Goal: Information Seeking & Learning: Learn about a topic

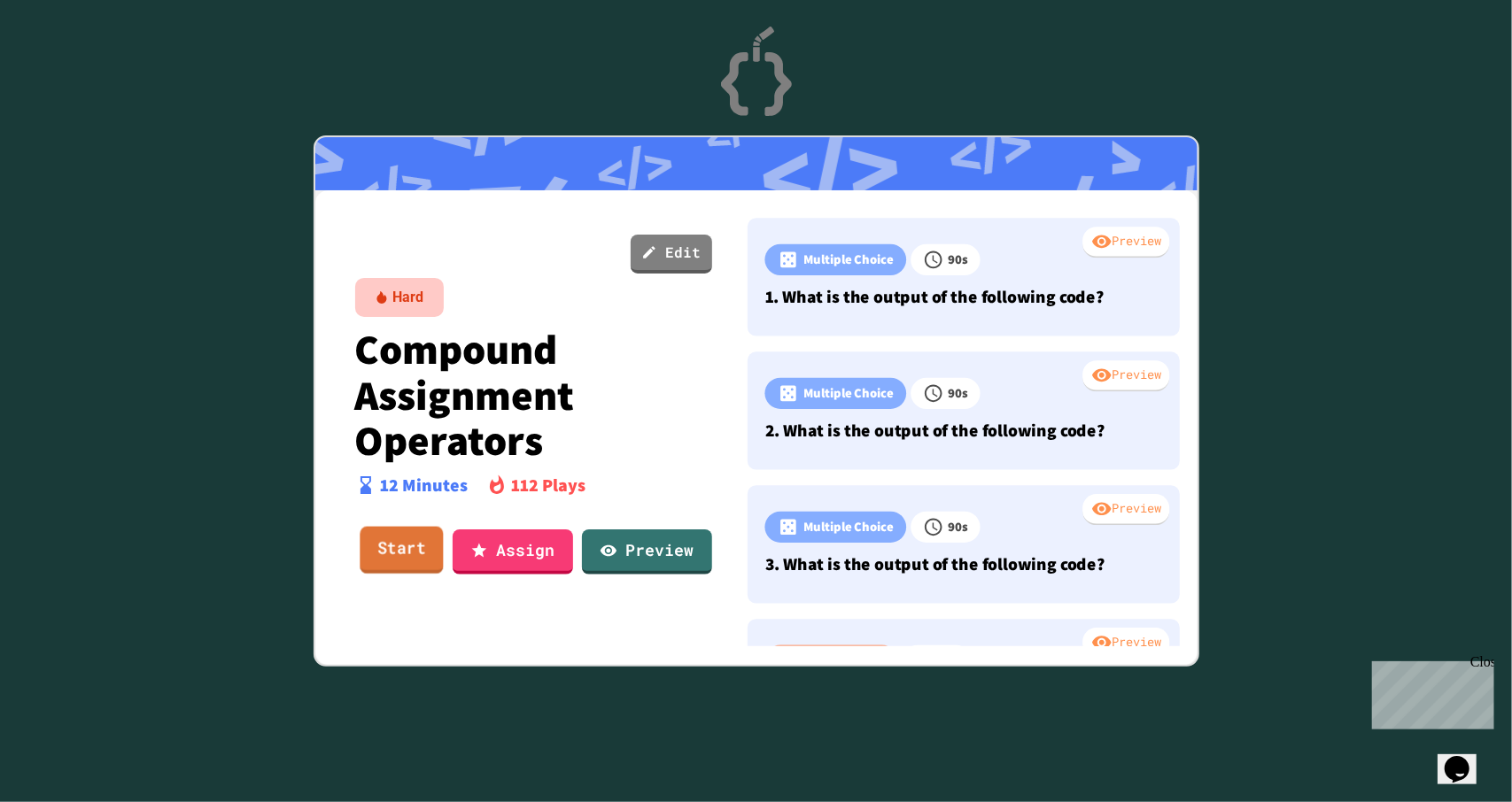
click at [380, 557] on link "Start" at bounding box center [401, 550] width 84 height 48
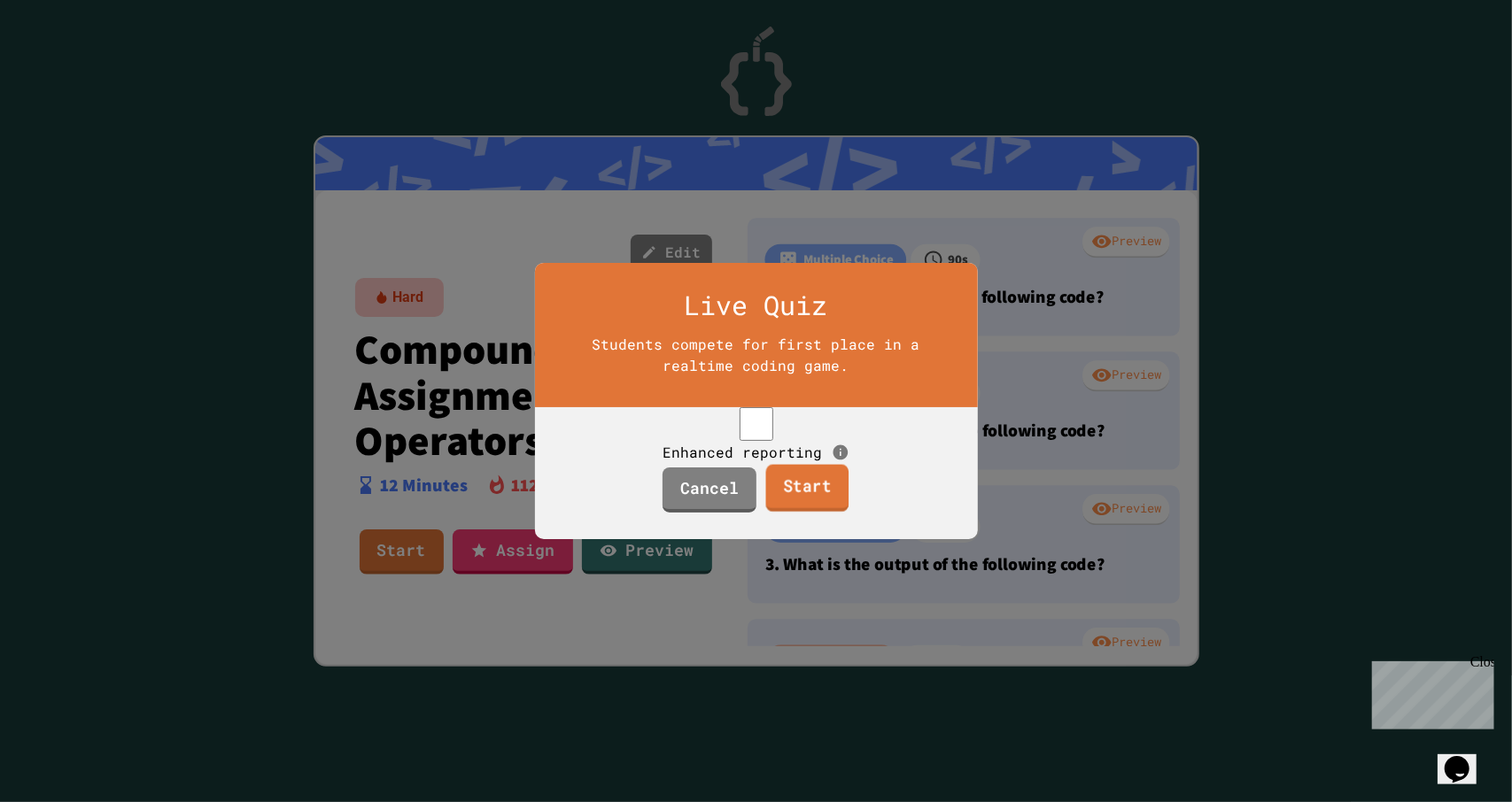
click at [820, 512] on link "Start" at bounding box center [808, 488] width 84 height 48
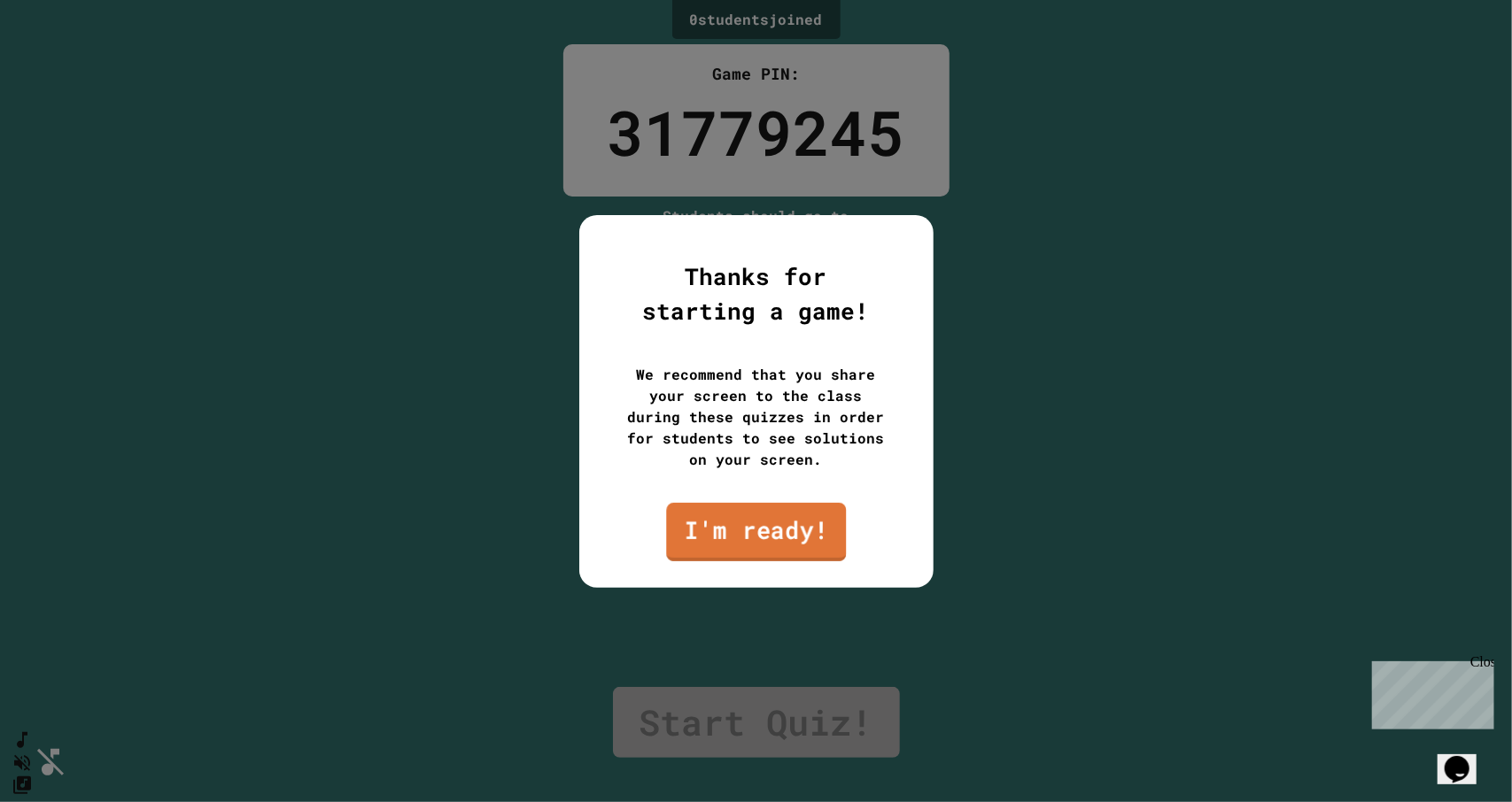
click at [770, 551] on link "I'm ready!" at bounding box center [755, 532] width 179 height 58
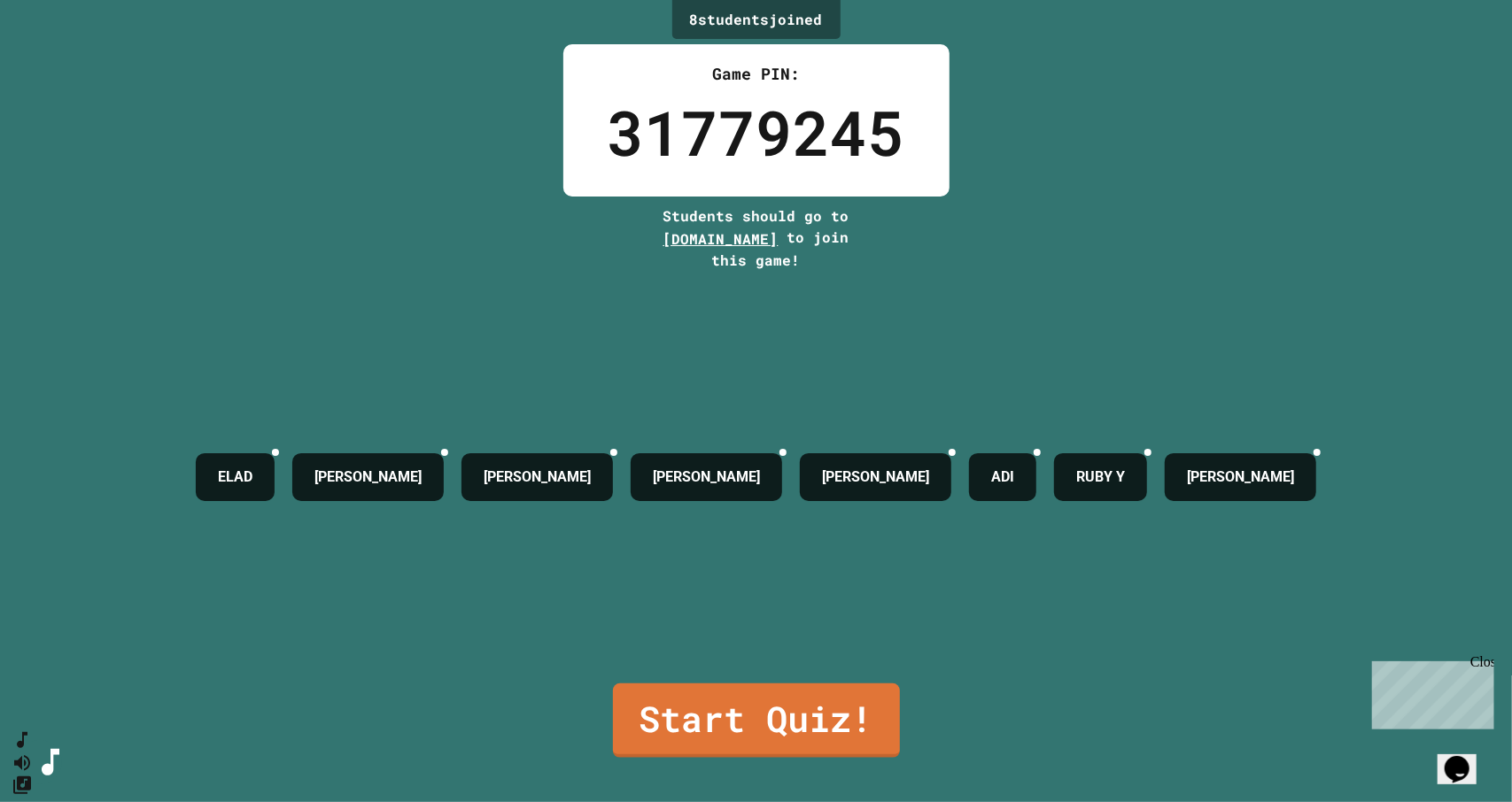
click at [1484, 660] on div "Close" at bounding box center [1480, 665] width 23 height 23
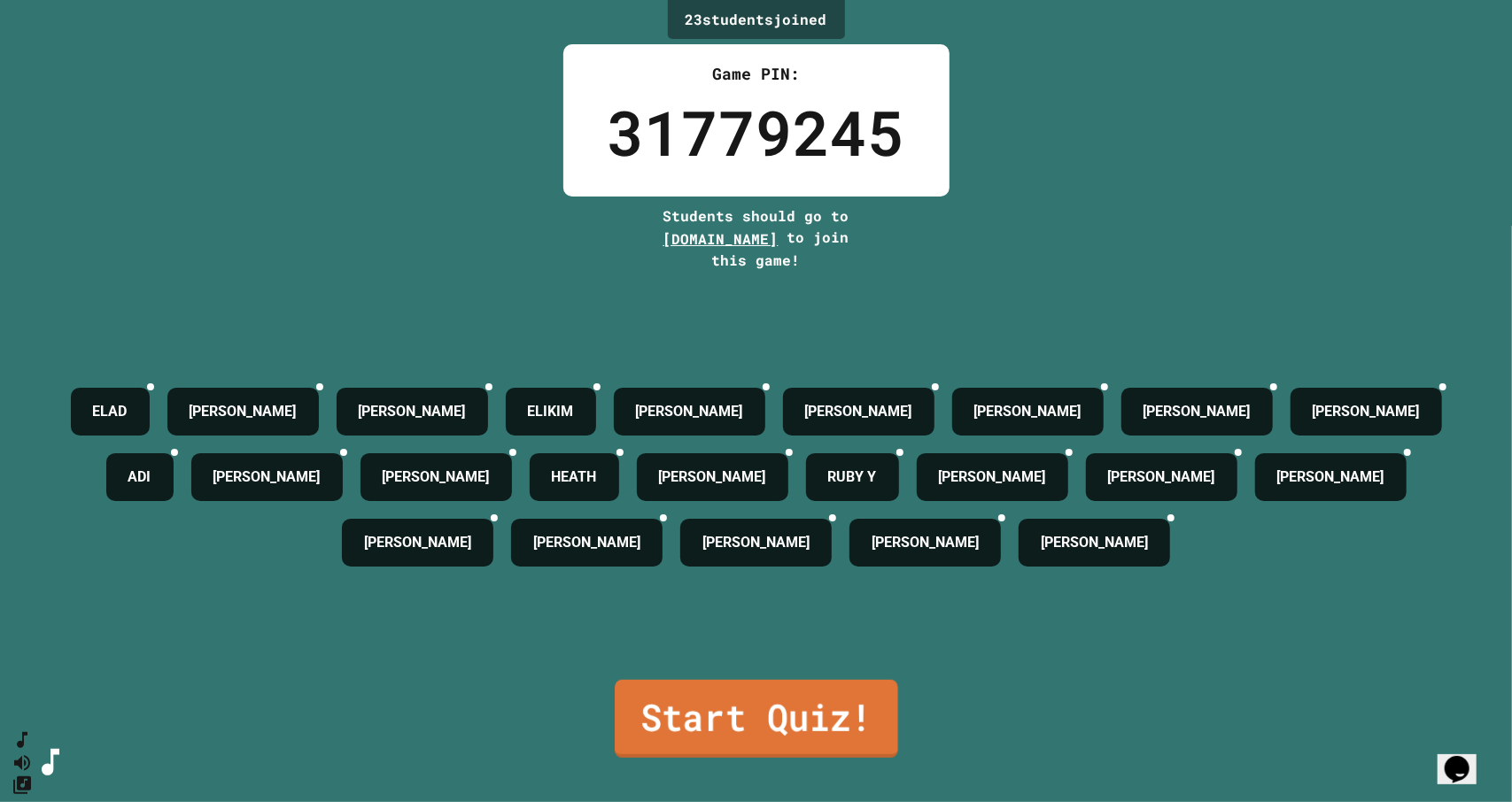
click at [779, 706] on link "Start Quiz!" at bounding box center [756, 718] width 284 height 78
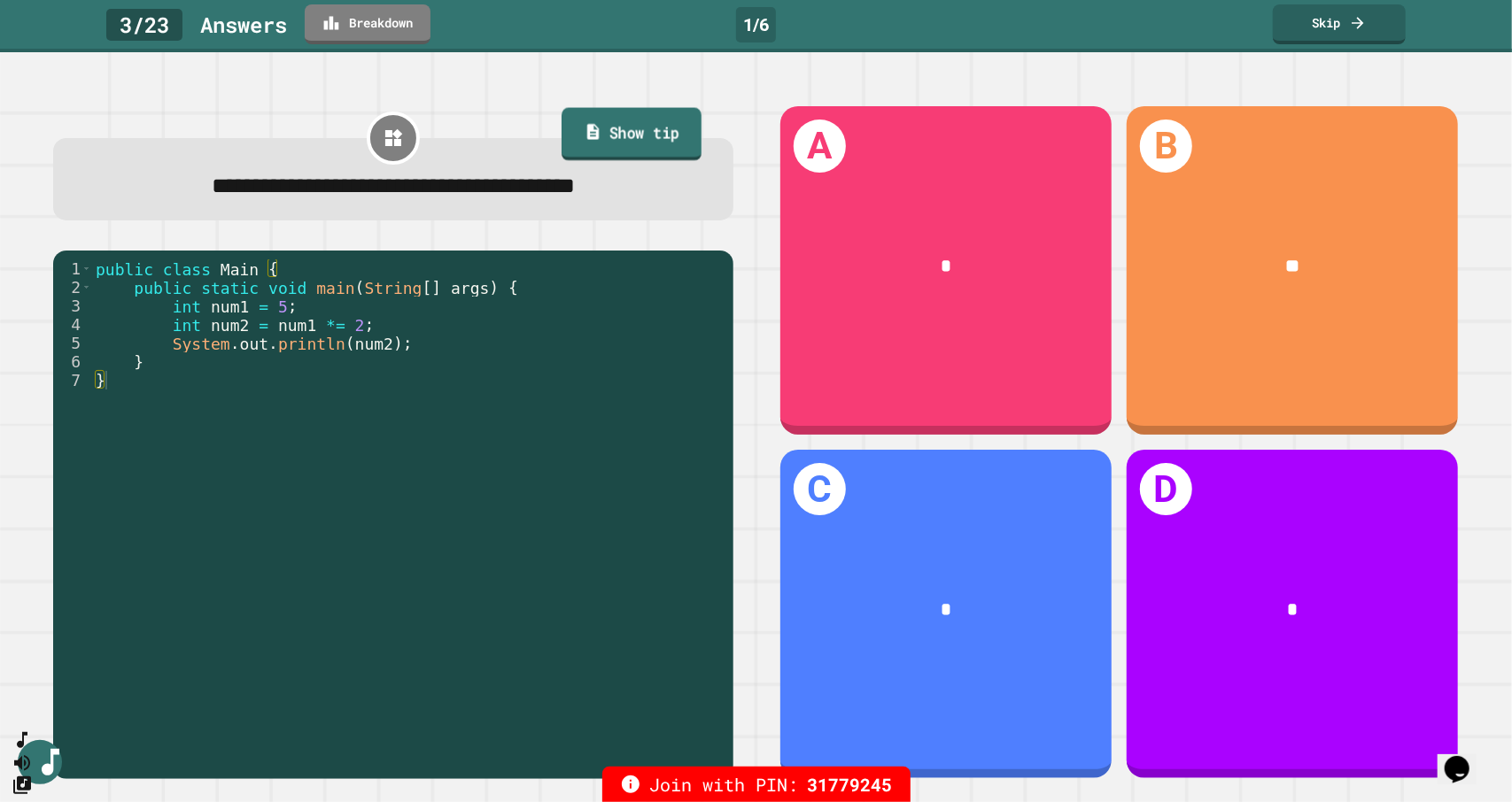
click at [628, 143] on link "Show tip" at bounding box center [631, 133] width 140 height 54
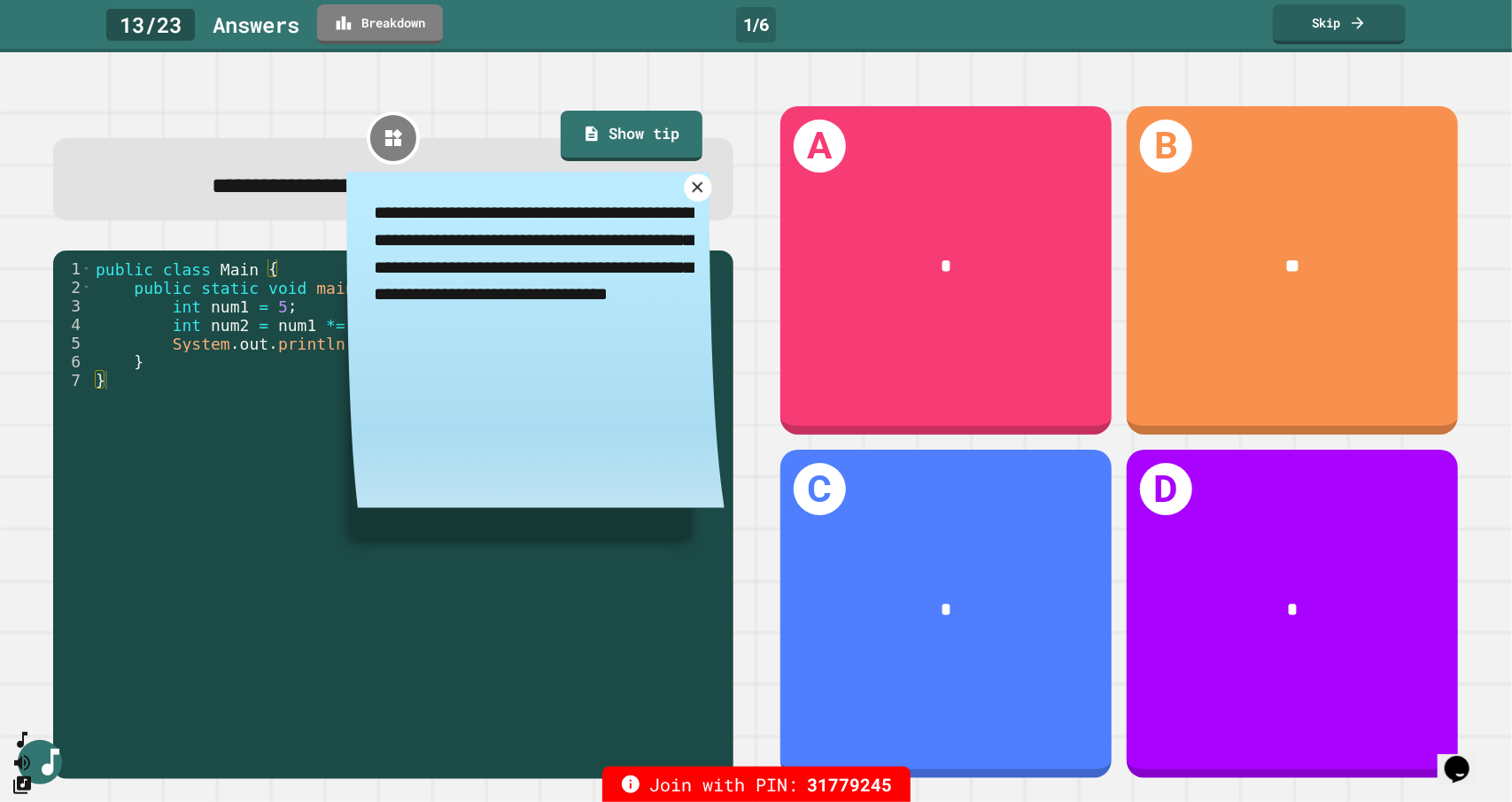
click at [689, 189] on icon at bounding box center [698, 187] width 18 height 18
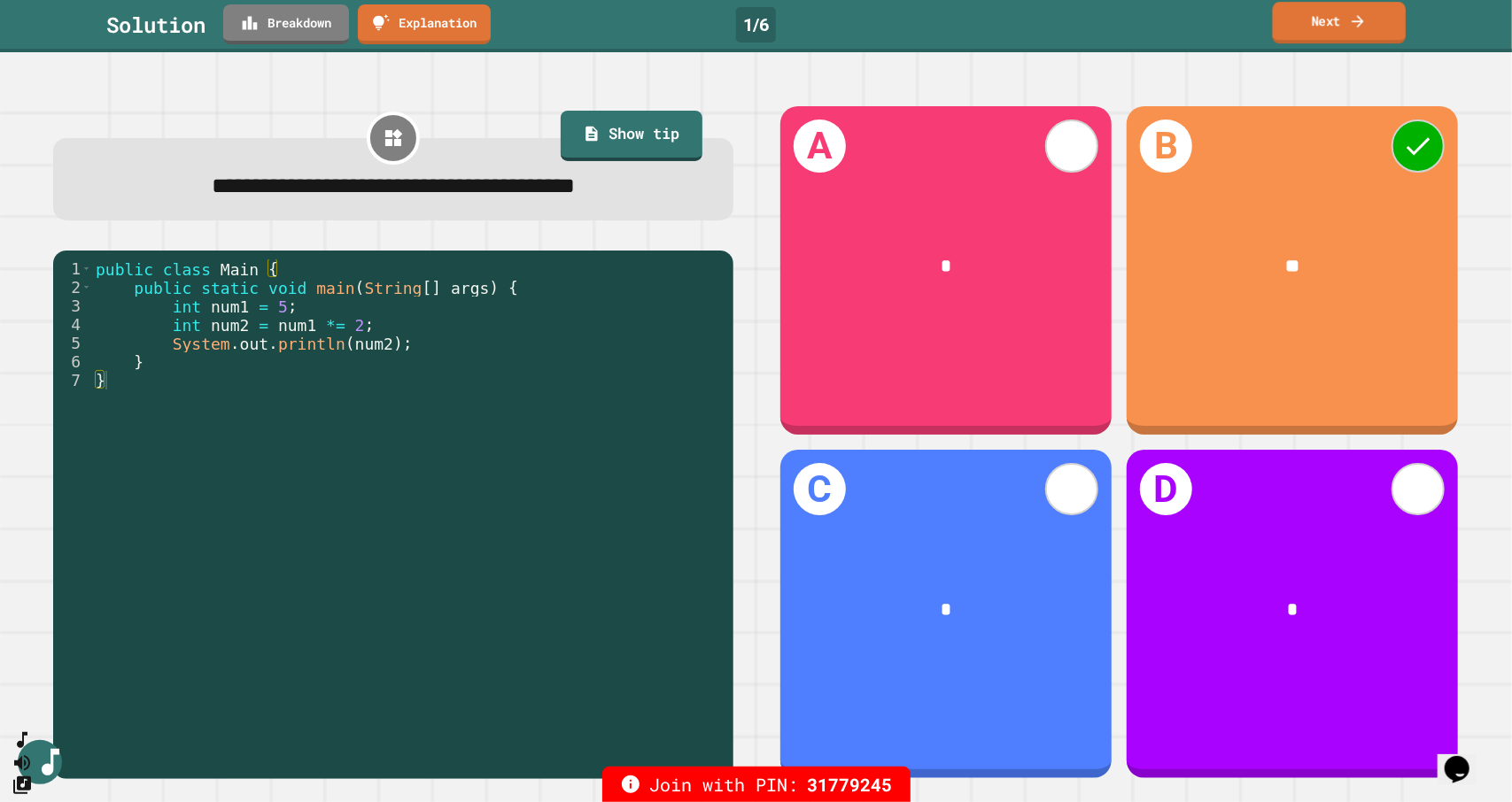
click at [1305, 14] on link "Next" at bounding box center [1339, 23] width 133 height 41
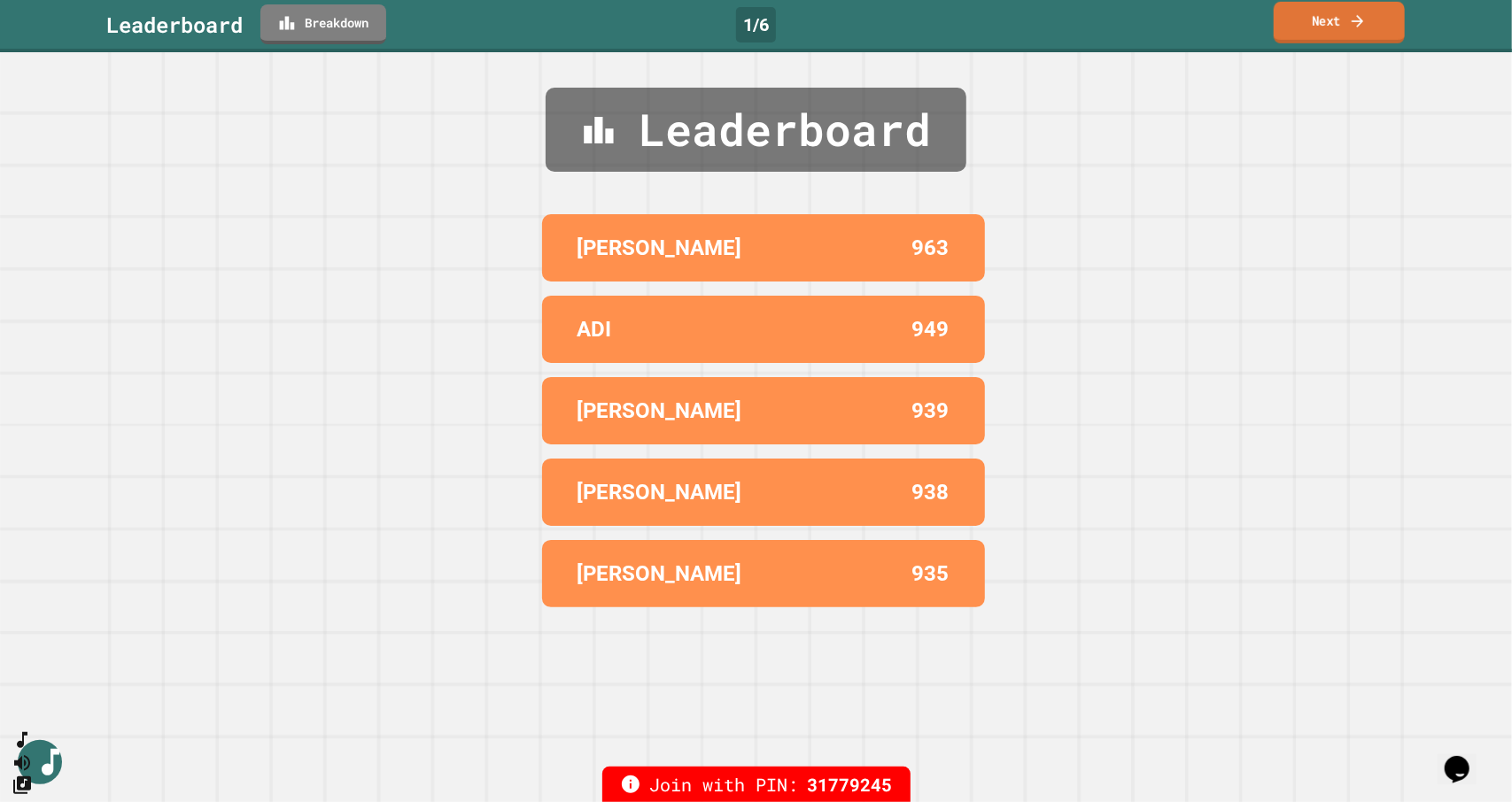
click at [1305, 14] on link "Next" at bounding box center [1339, 23] width 131 height 41
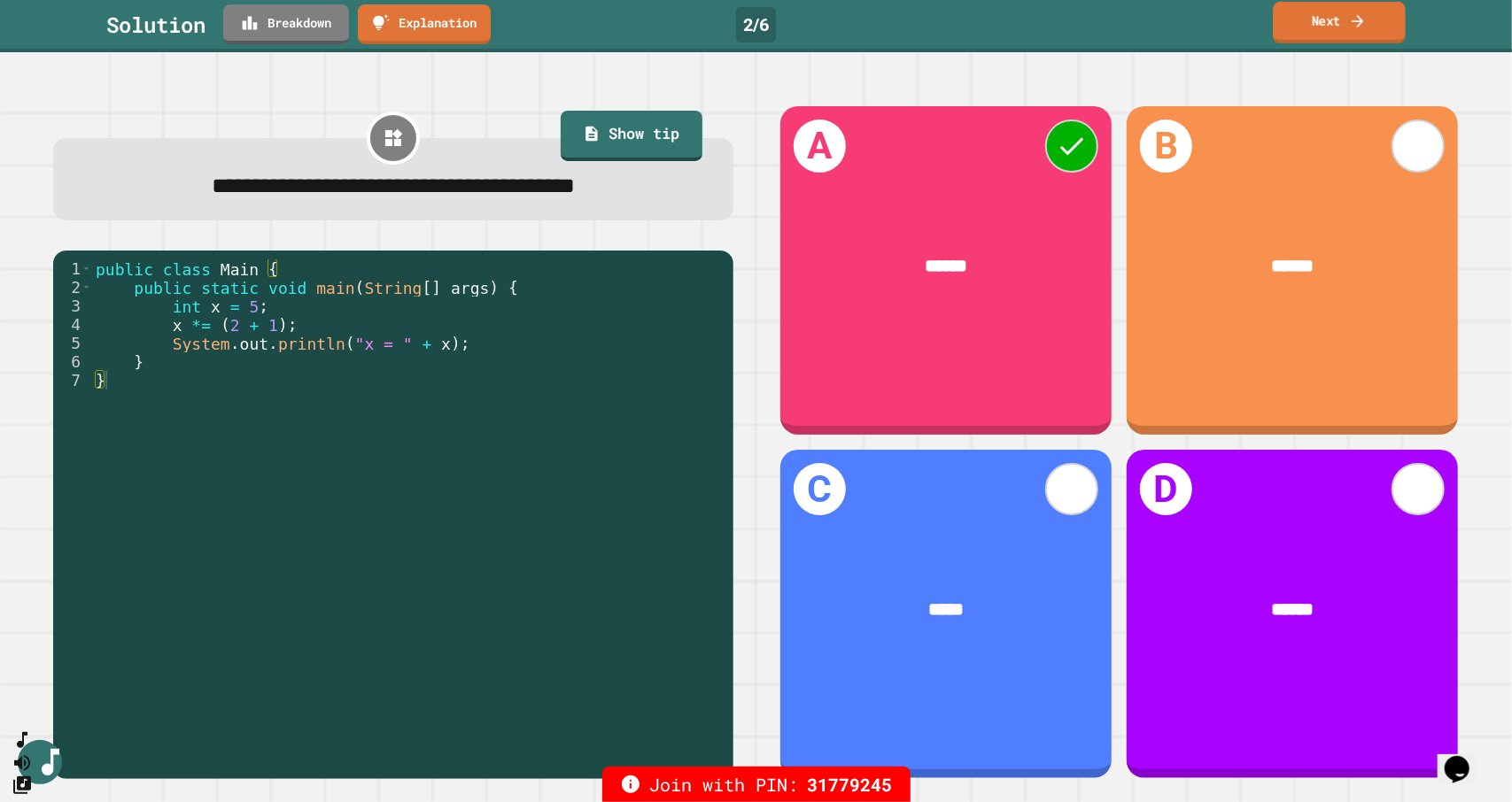
click at [1343, 31] on link "Next" at bounding box center [1338, 23] width 132 height 41
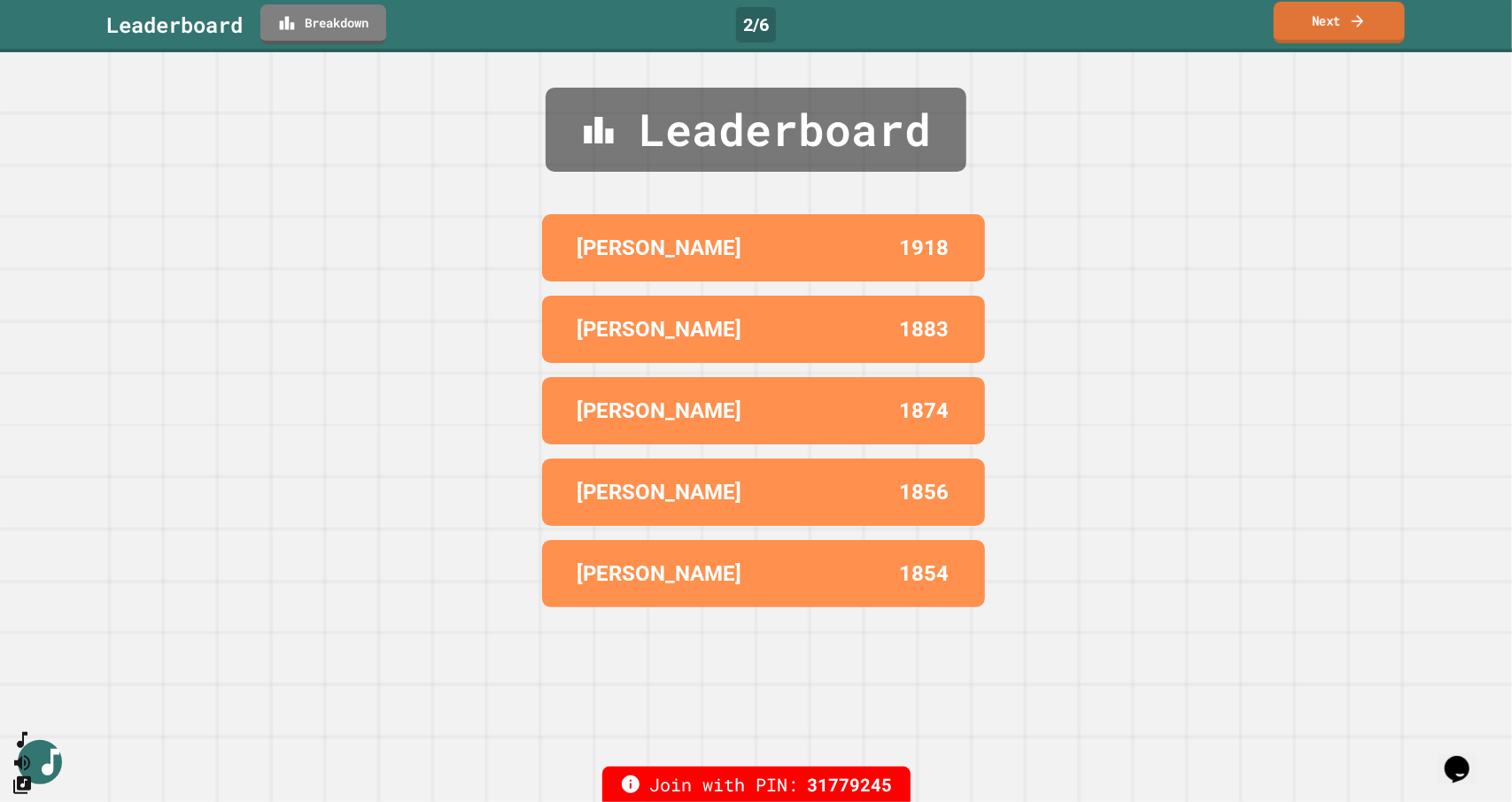
click at [1343, 31] on link "Next" at bounding box center [1339, 23] width 131 height 41
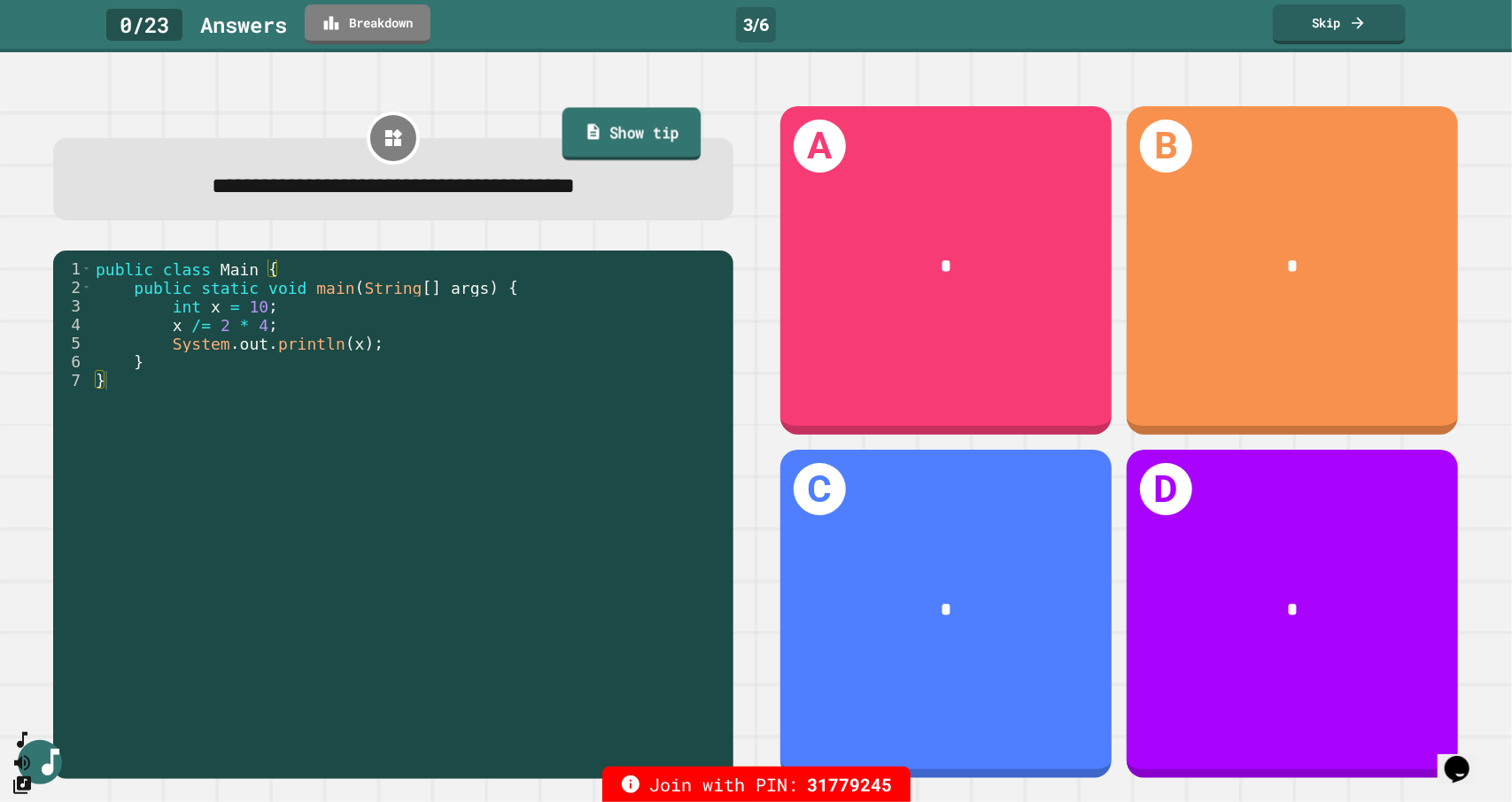
click at [632, 134] on link "Show tip" at bounding box center [631, 133] width 139 height 54
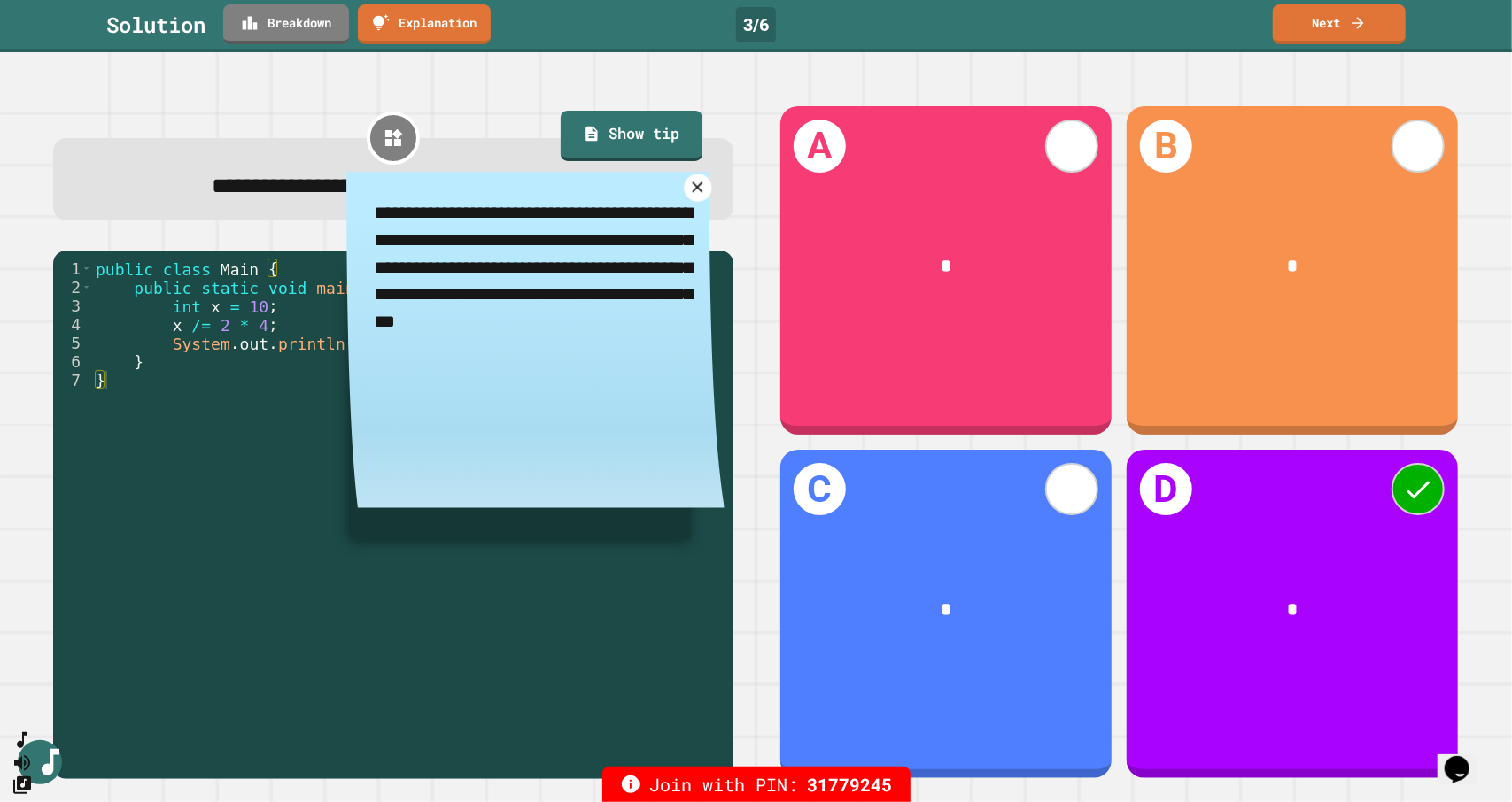
click at [690, 193] on icon at bounding box center [698, 187] width 18 height 18
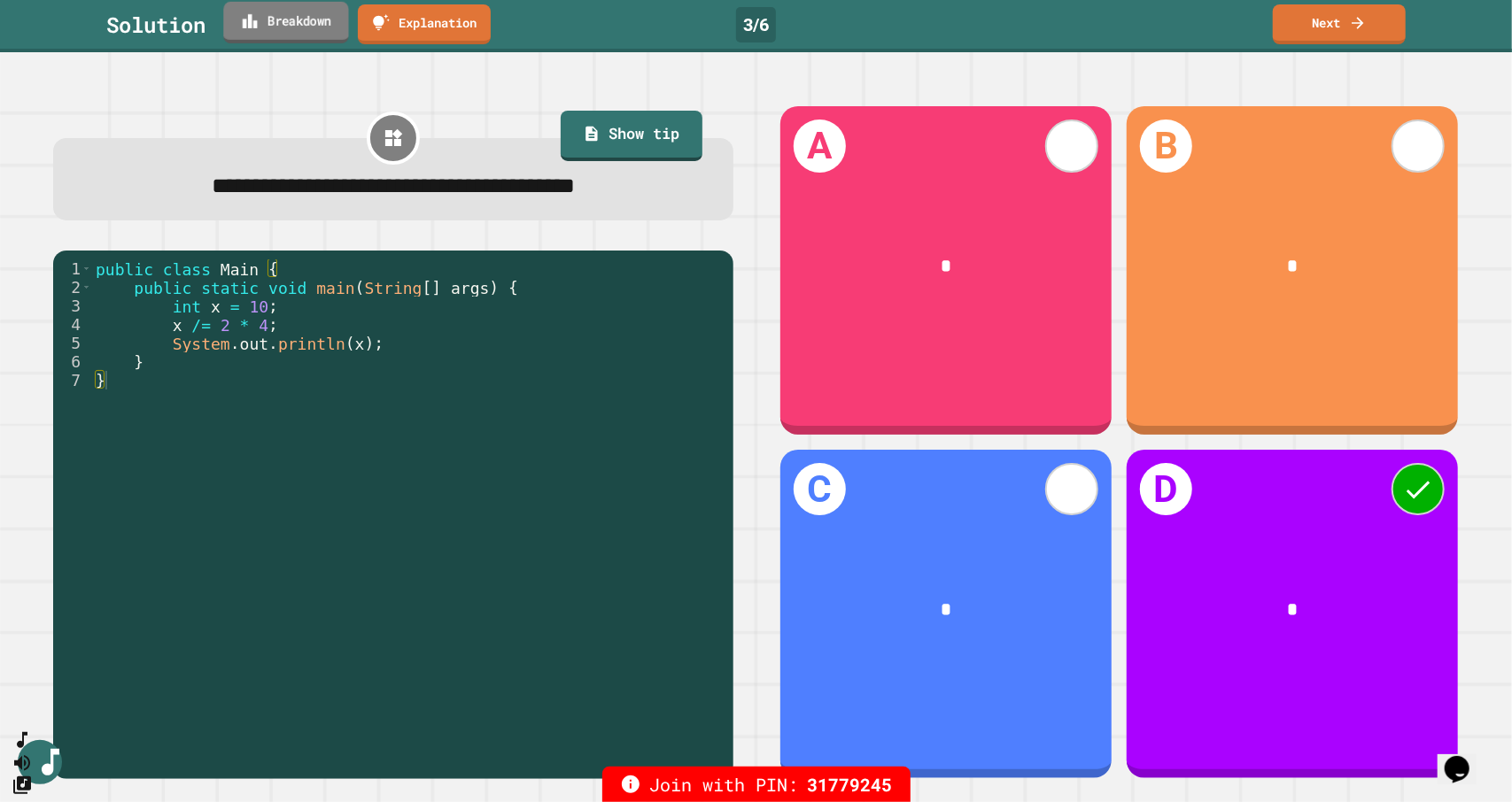
click at [308, 16] on link "Breakdown" at bounding box center [285, 23] width 125 height 41
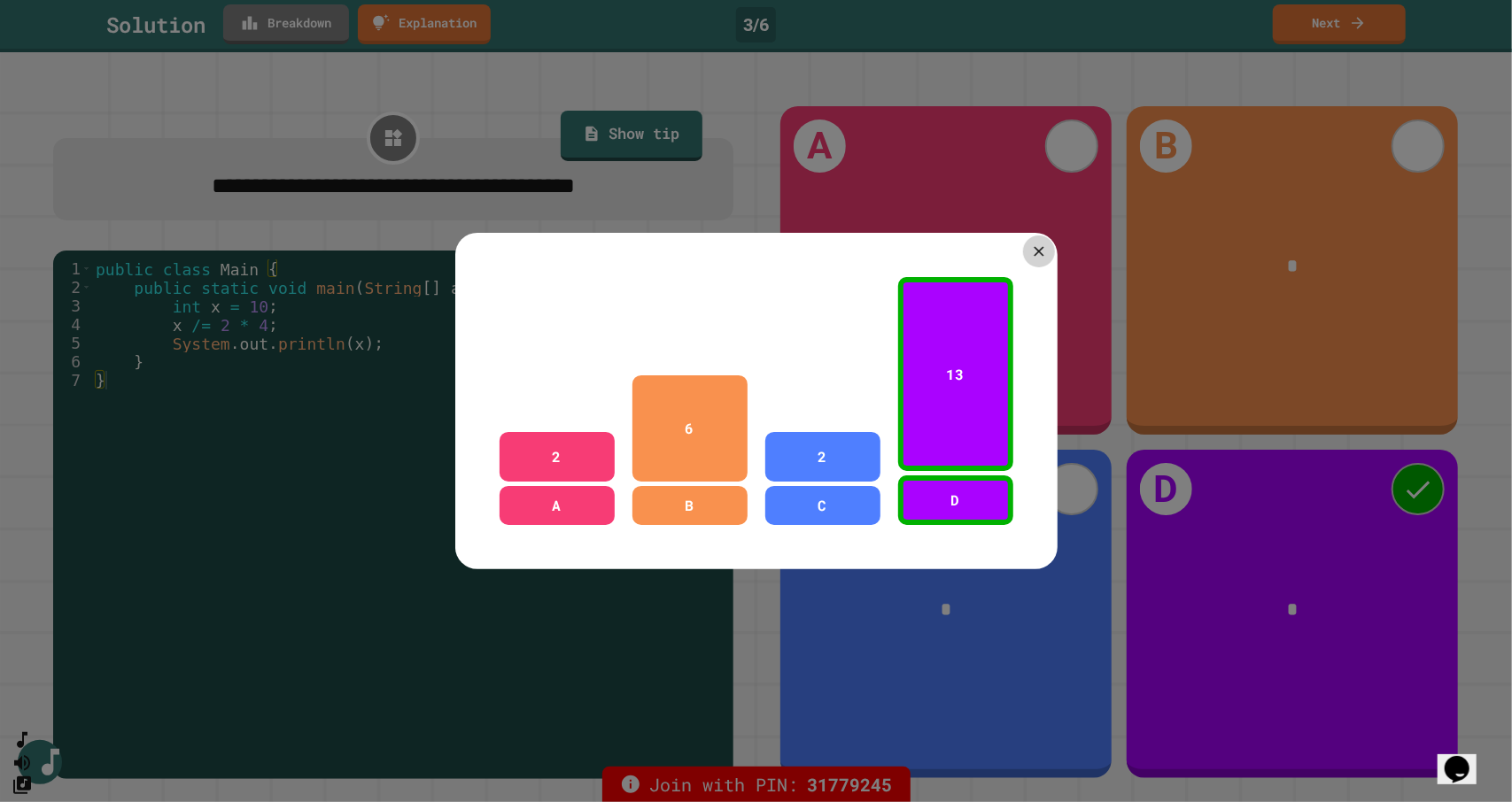
click at [1030, 251] on icon at bounding box center [1039, 251] width 17 height 17
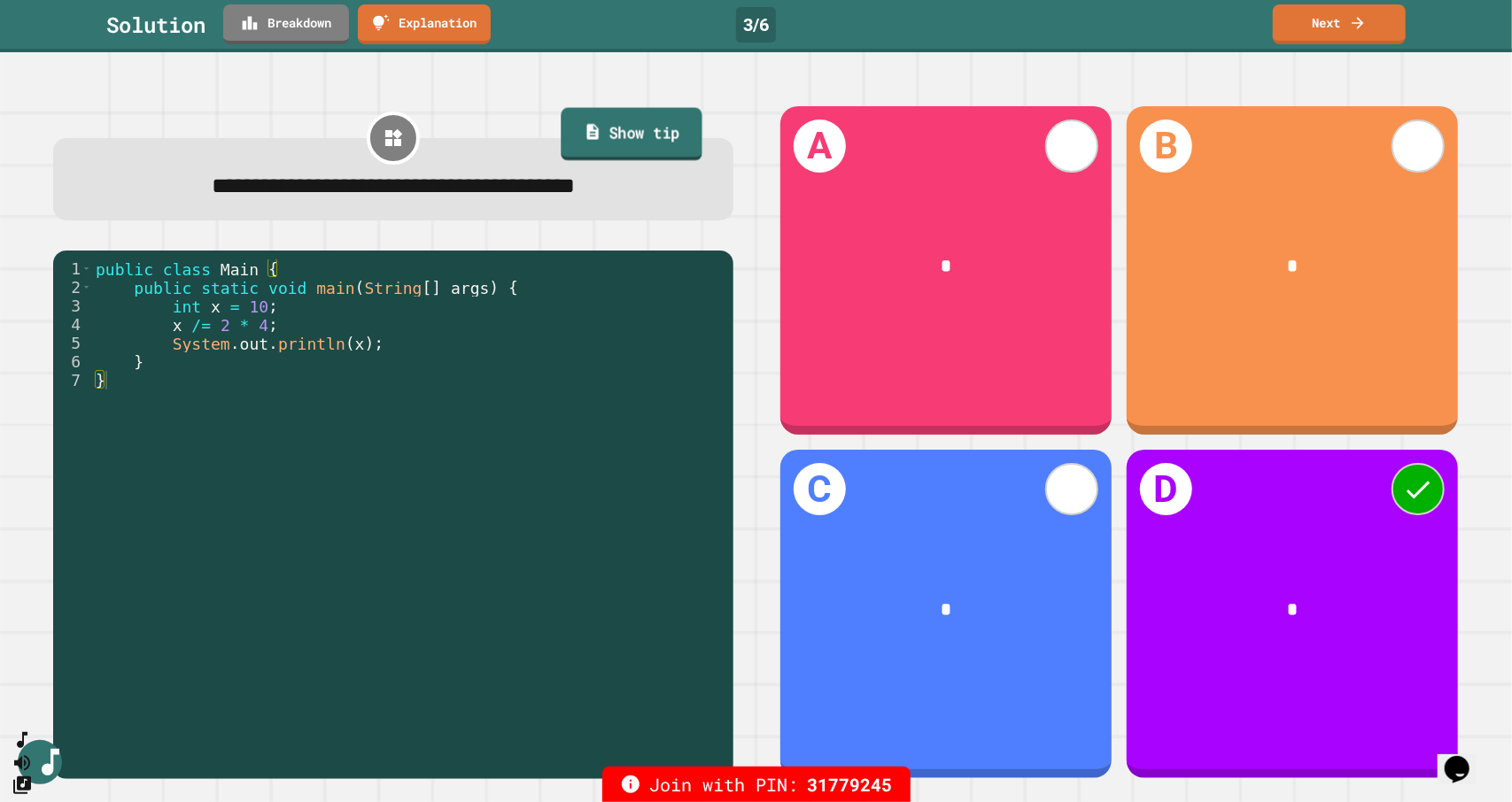
click at [628, 131] on link "Show tip" at bounding box center [631, 133] width 141 height 54
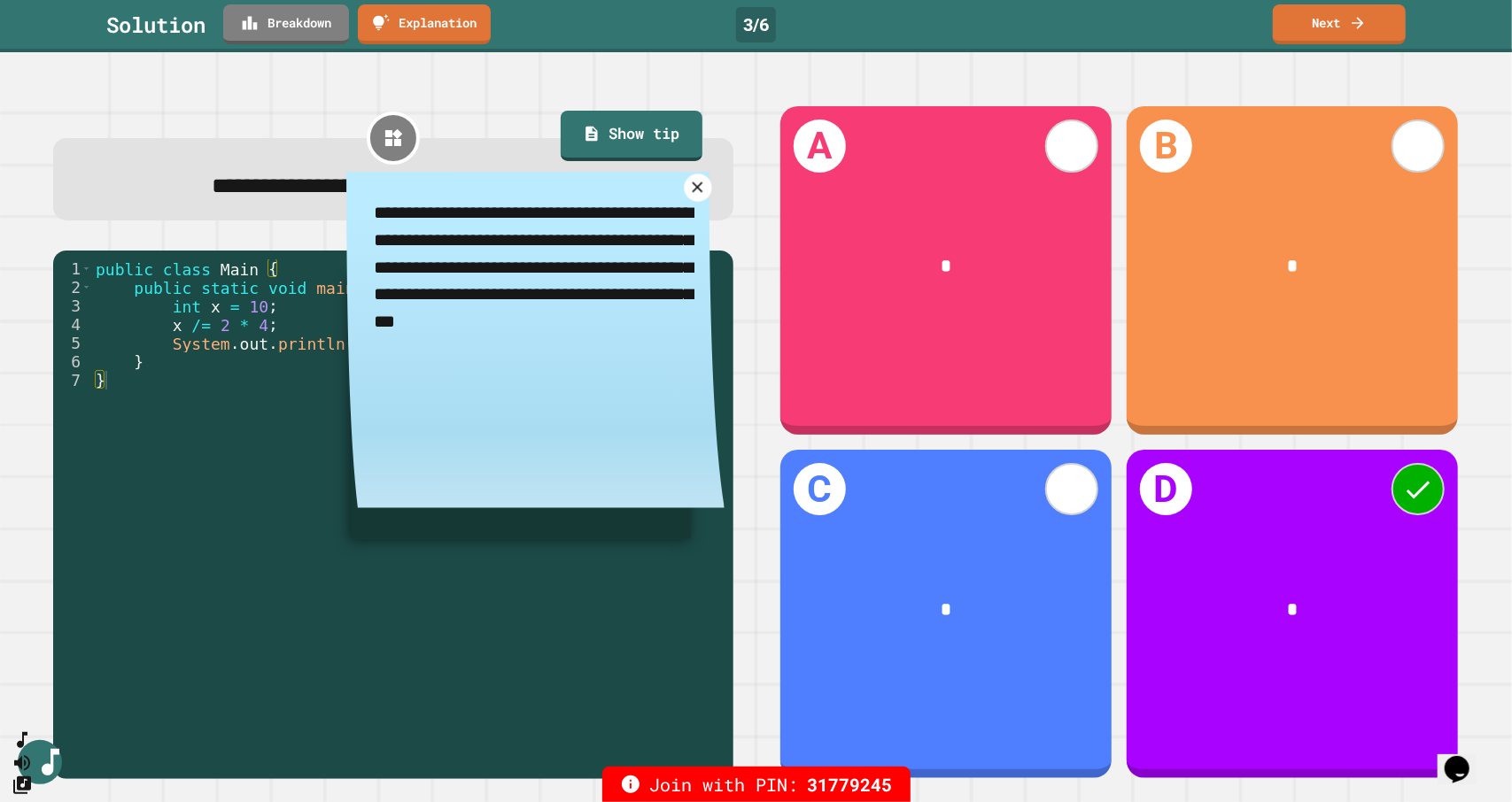
click at [689, 195] on icon at bounding box center [698, 187] width 18 height 18
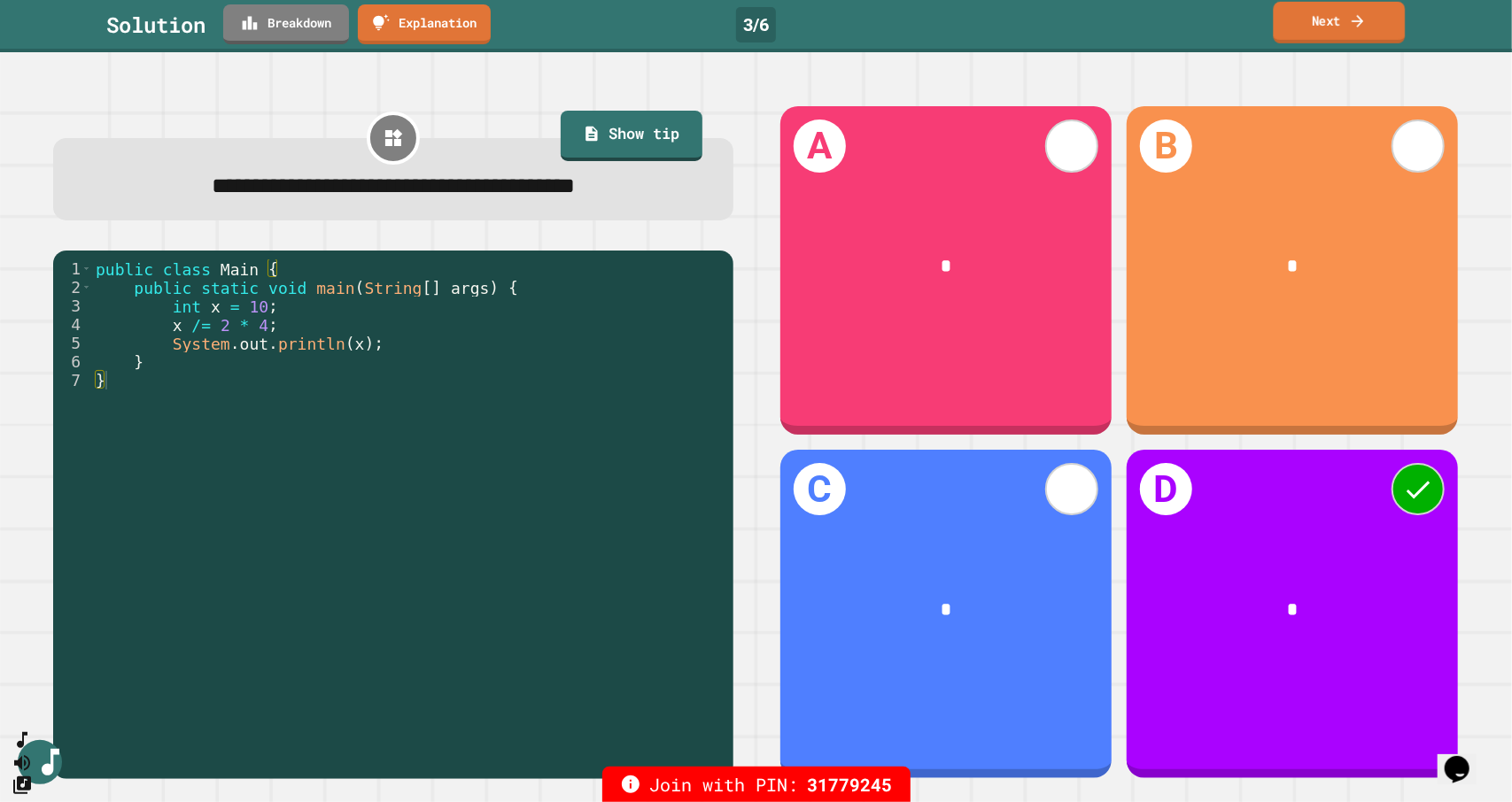
click at [1337, 26] on link "Next" at bounding box center [1339, 23] width 131 height 41
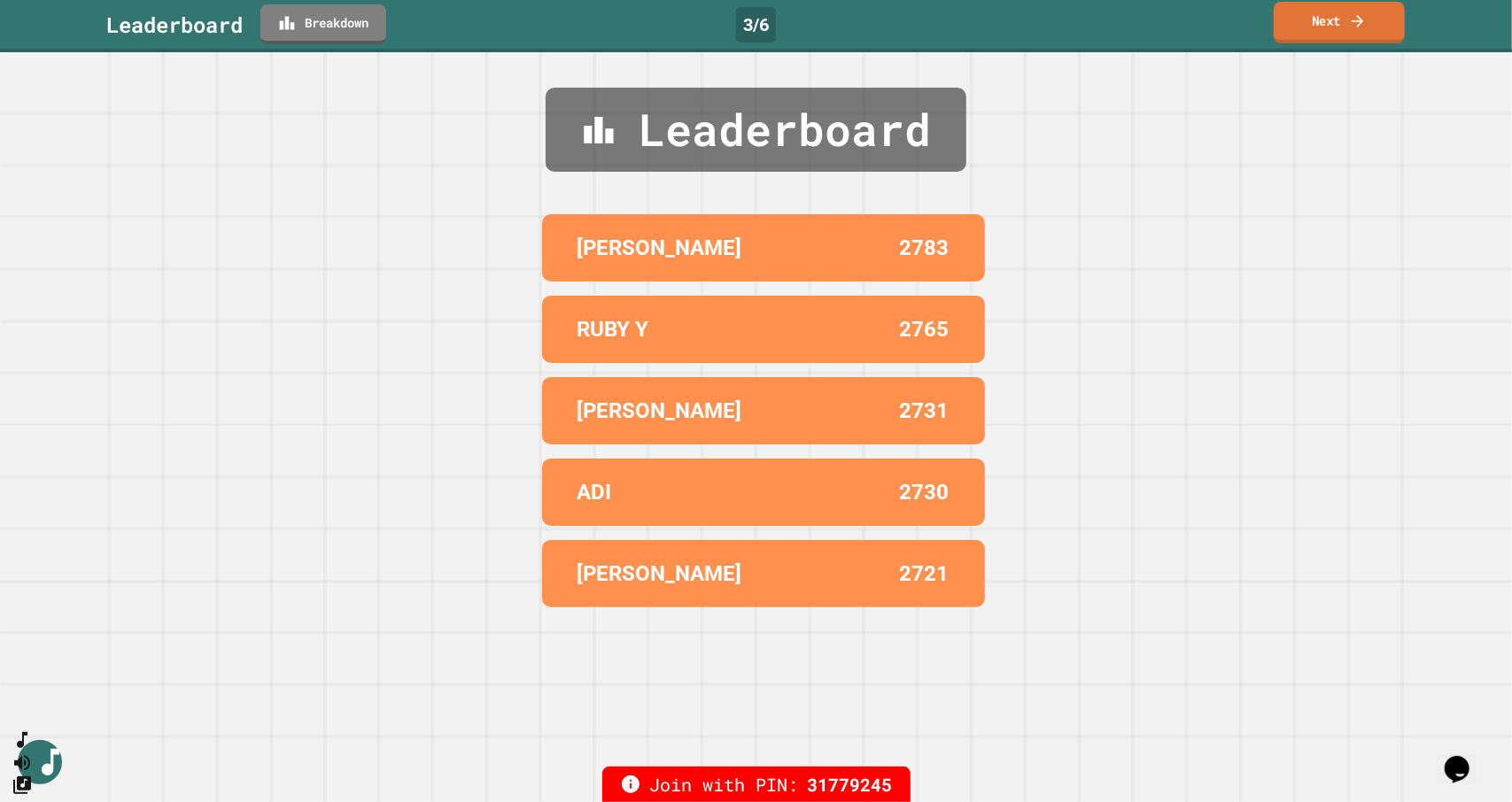
click at [1337, 26] on link "Next" at bounding box center [1339, 23] width 131 height 41
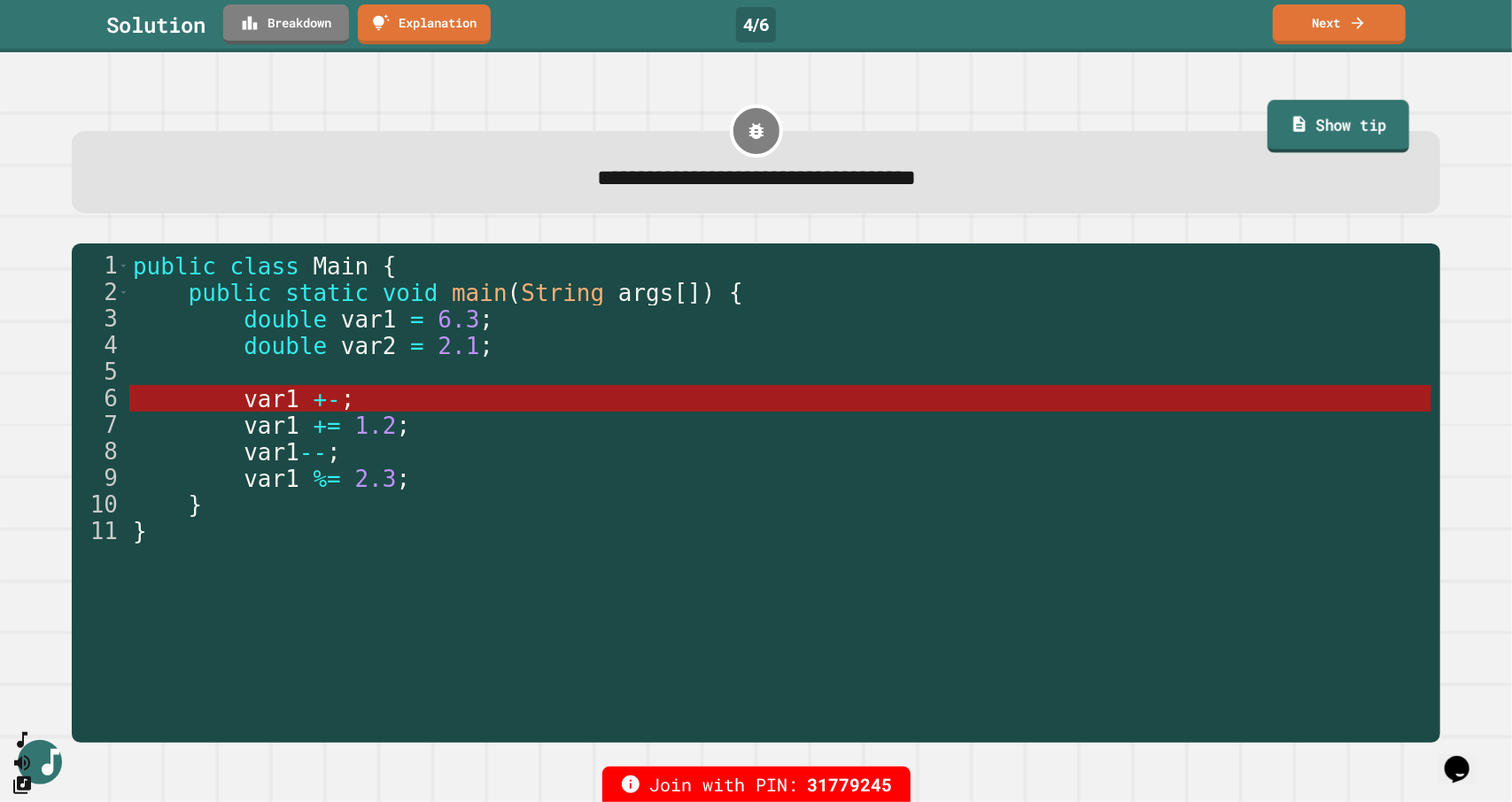
click at [1337, 147] on link "Show tip" at bounding box center [1337, 127] width 142 height 54
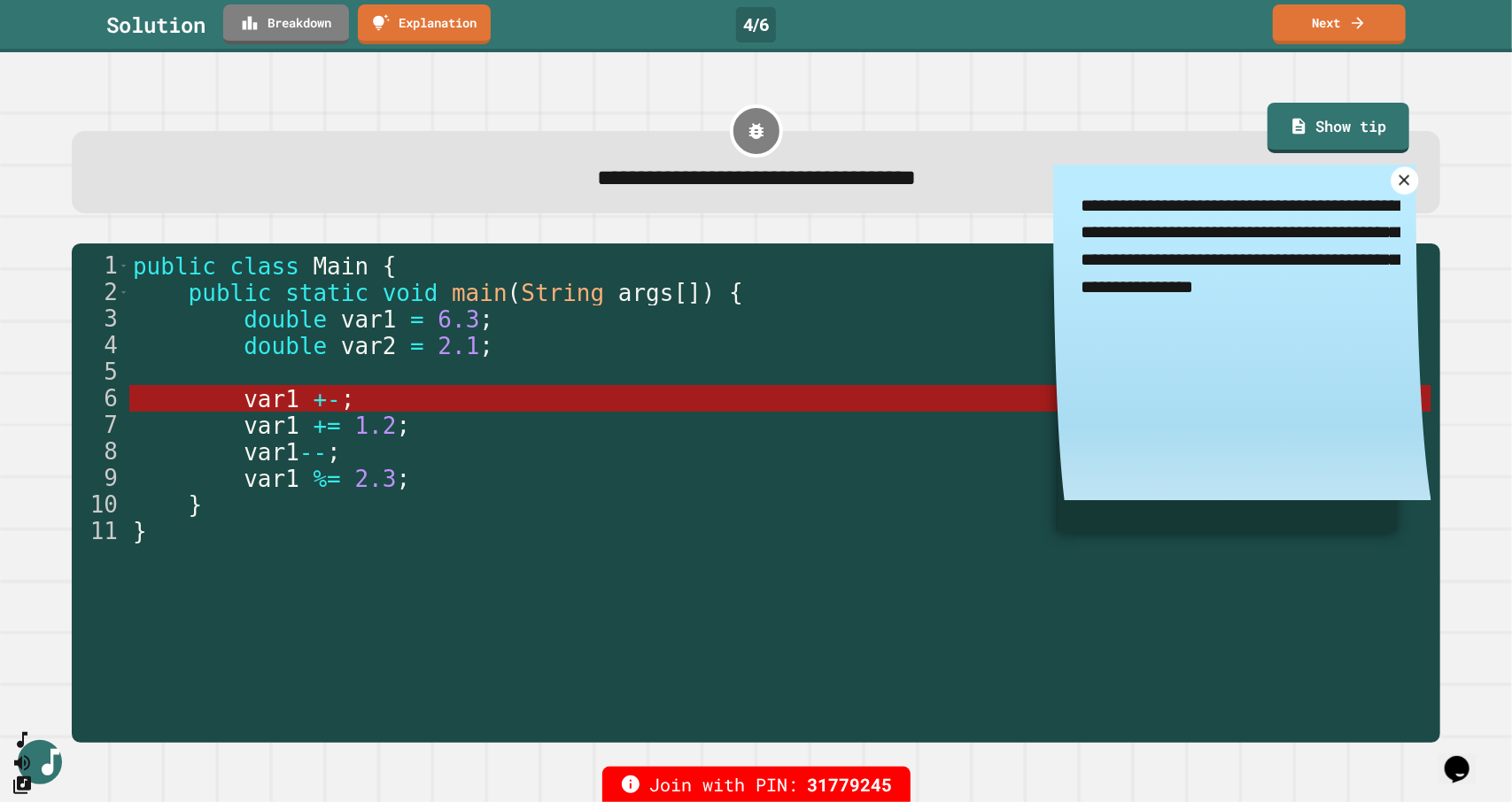
click at [1396, 185] on icon at bounding box center [1404, 179] width 18 height 18
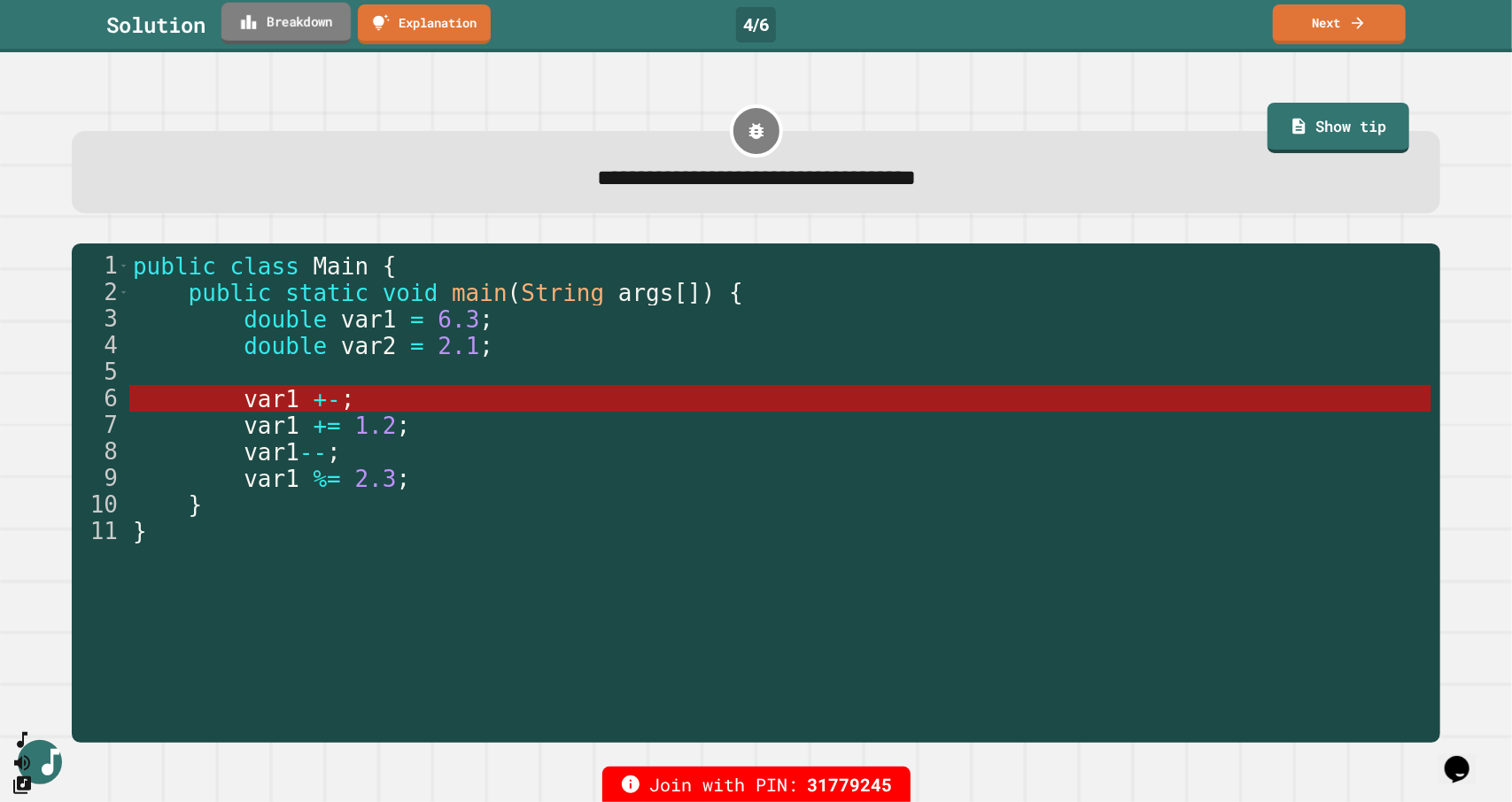
click at [298, 23] on link "Breakdown" at bounding box center [286, 23] width 130 height 41
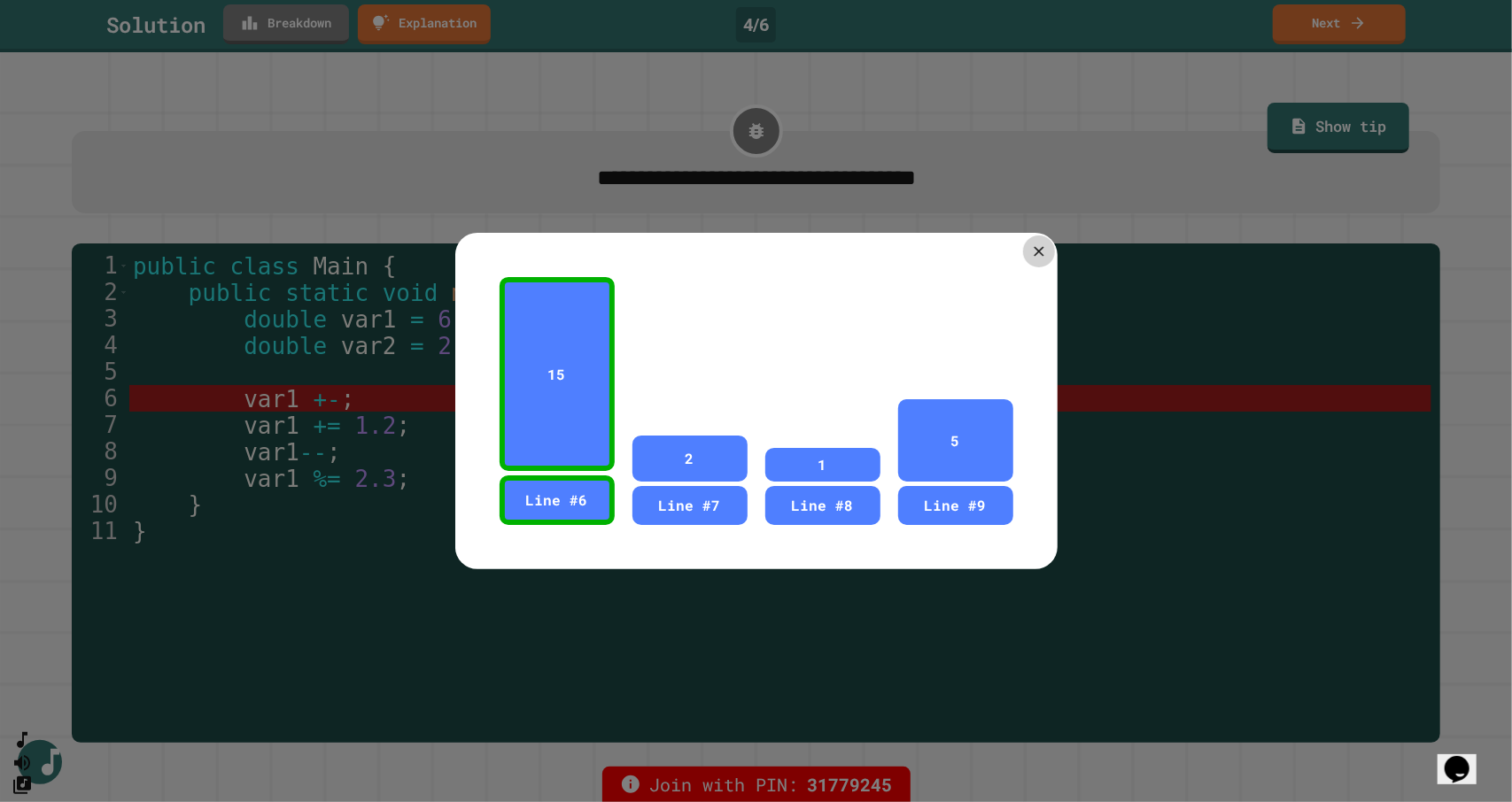
click at [1030, 245] on icon at bounding box center [1039, 251] width 17 height 17
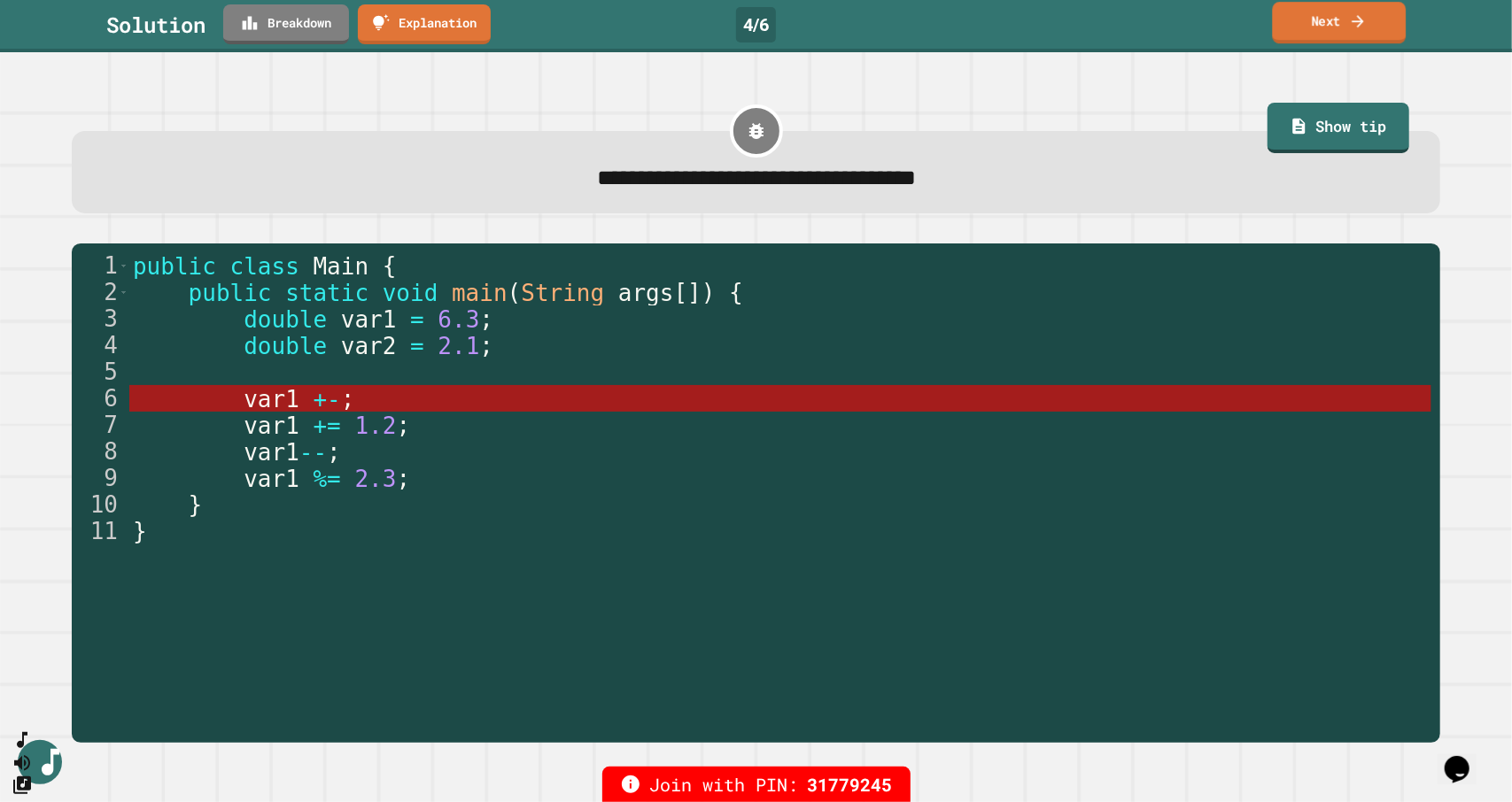
click at [1351, 12] on icon at bounding box center [1357, 21] width 18 height 19
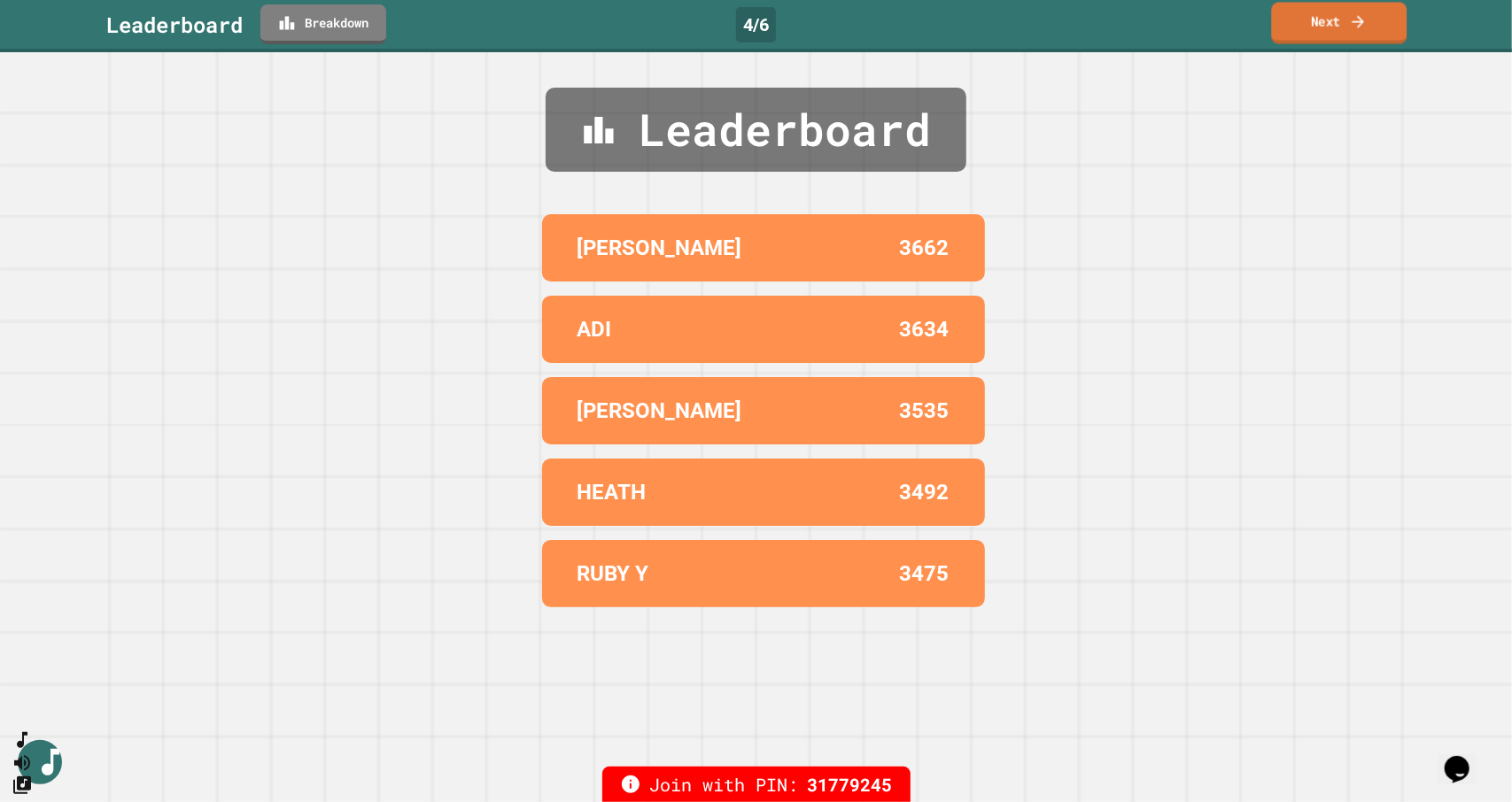
click at [1334, 29] on link "Next" at bounding box center [1339, 23] width 135 height 41
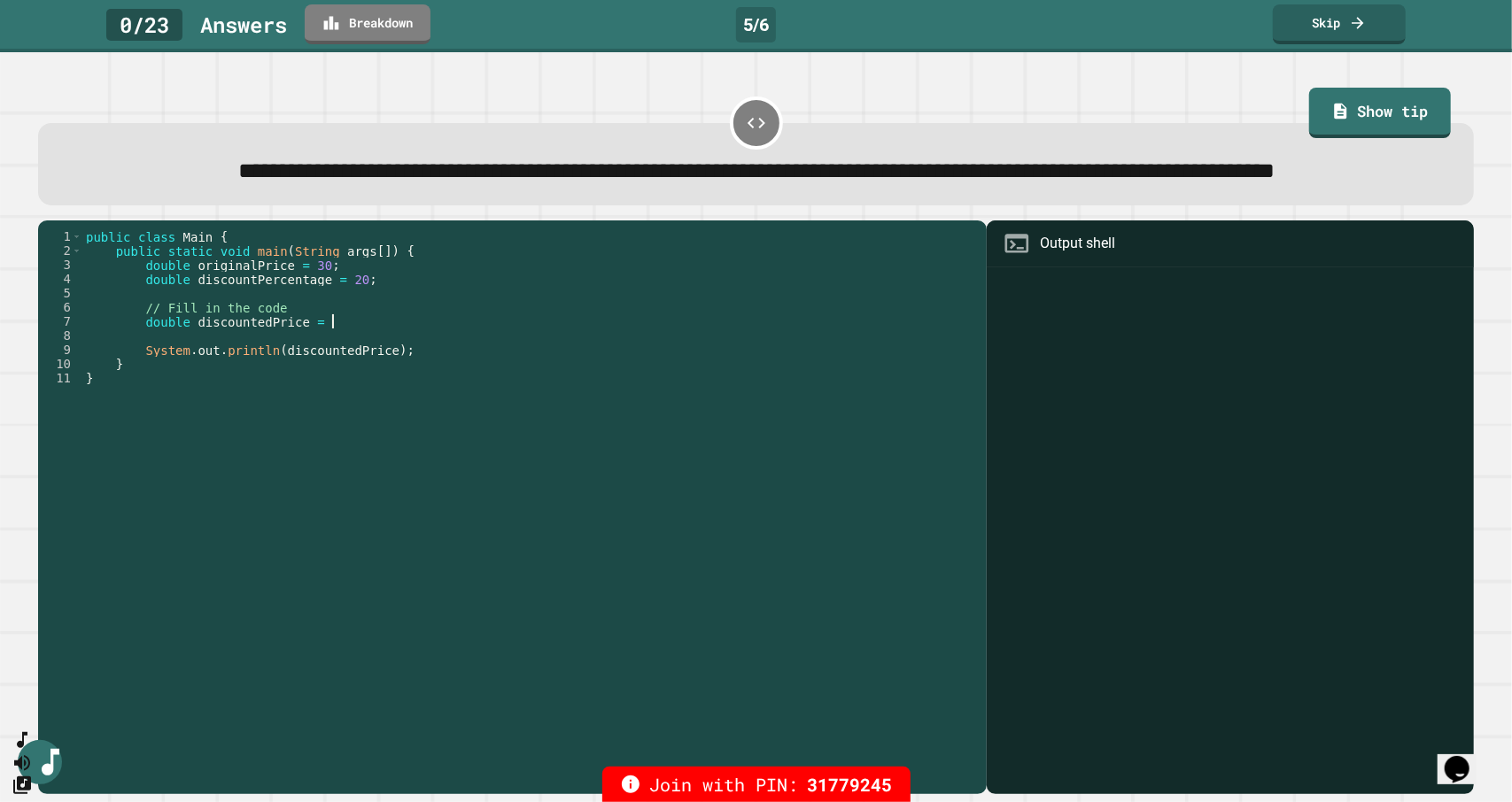
click at [400, 367] on div "public class Main { public static void main ( String args [ ]) { double origina…" at bounding box center [530, 477] width 895 height 496
click at [1335, 103] on link "Show tip" at bounding box center [1380, 112] width 140 height 54
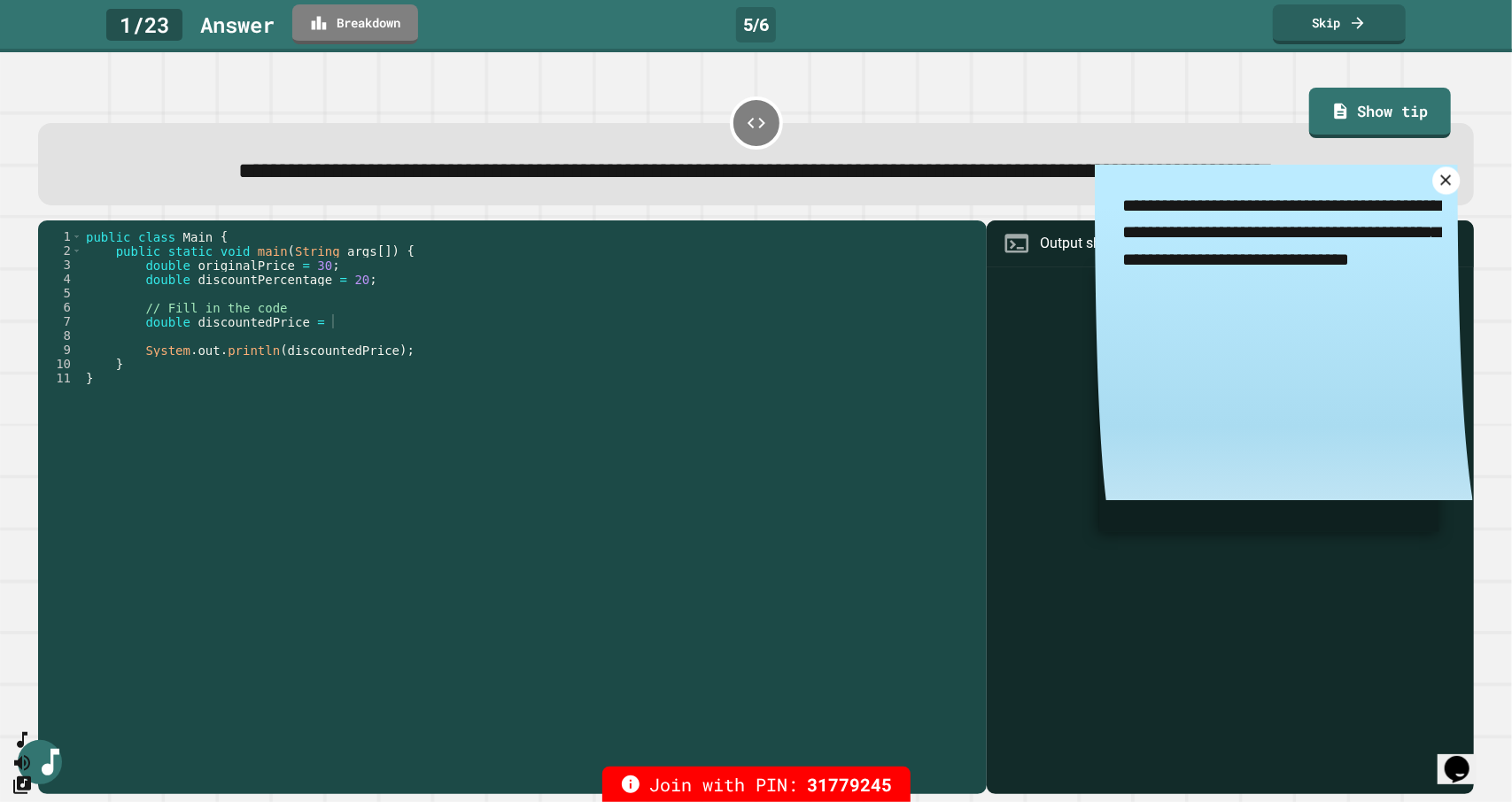
click at [1441, 186] on icon at bounding box center [1445, 180] width 10 height 10
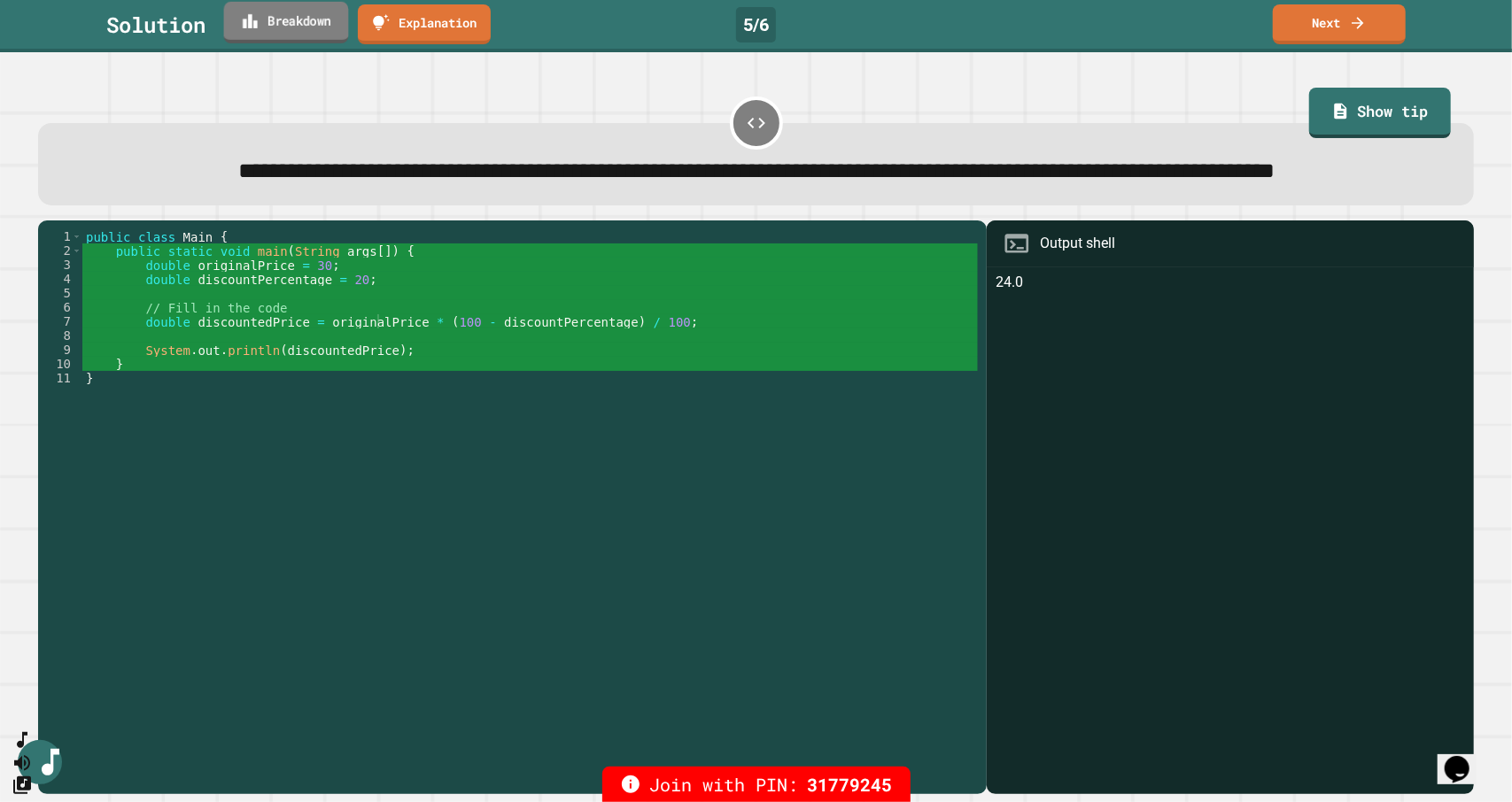
click at [308, 23] on link "Breakdown" at bounding box center [286, 23] width 125 height 41
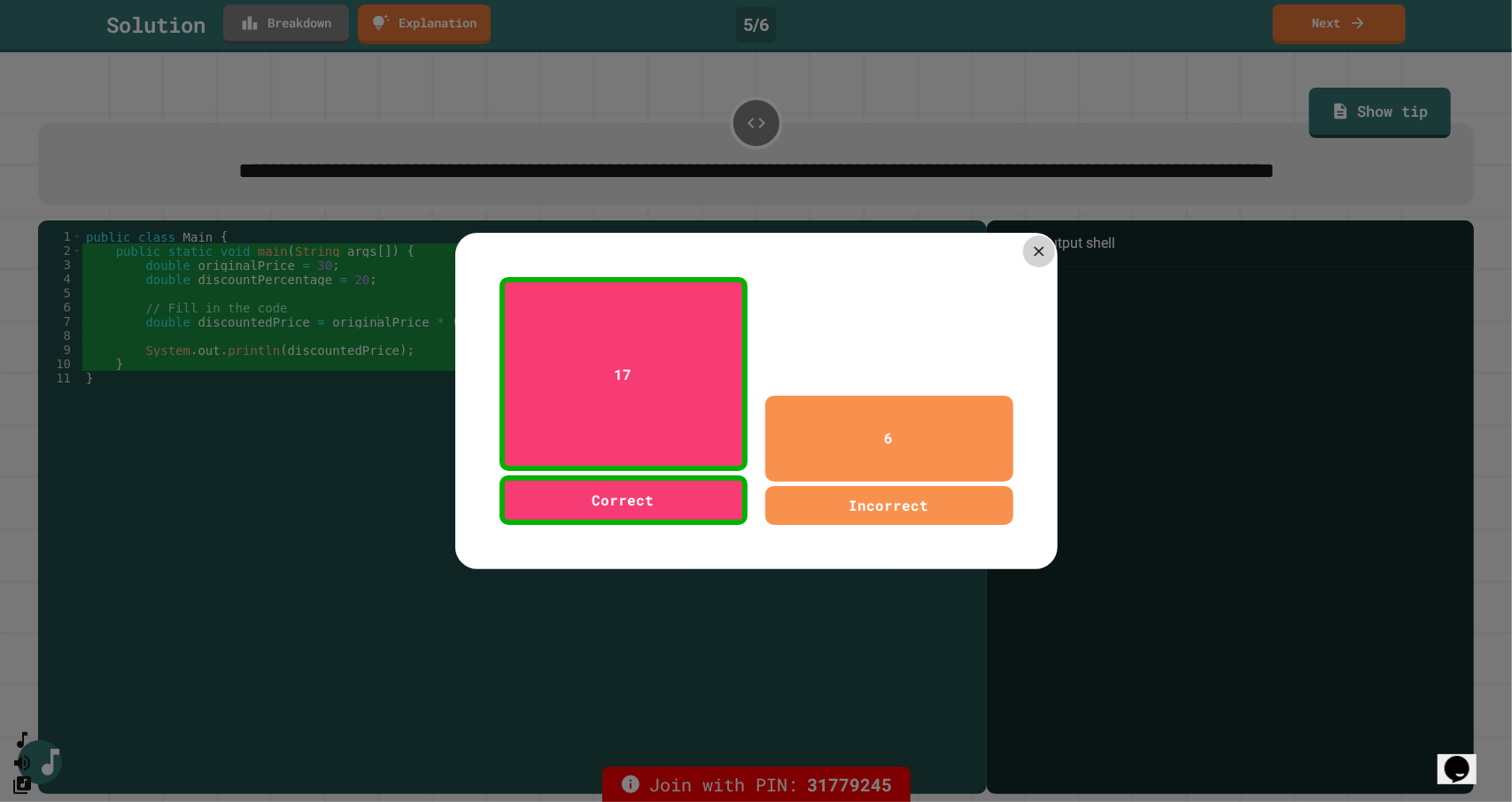
click at [1033, 253] on icon at bounding box center [1039, 251] width 17 height 17
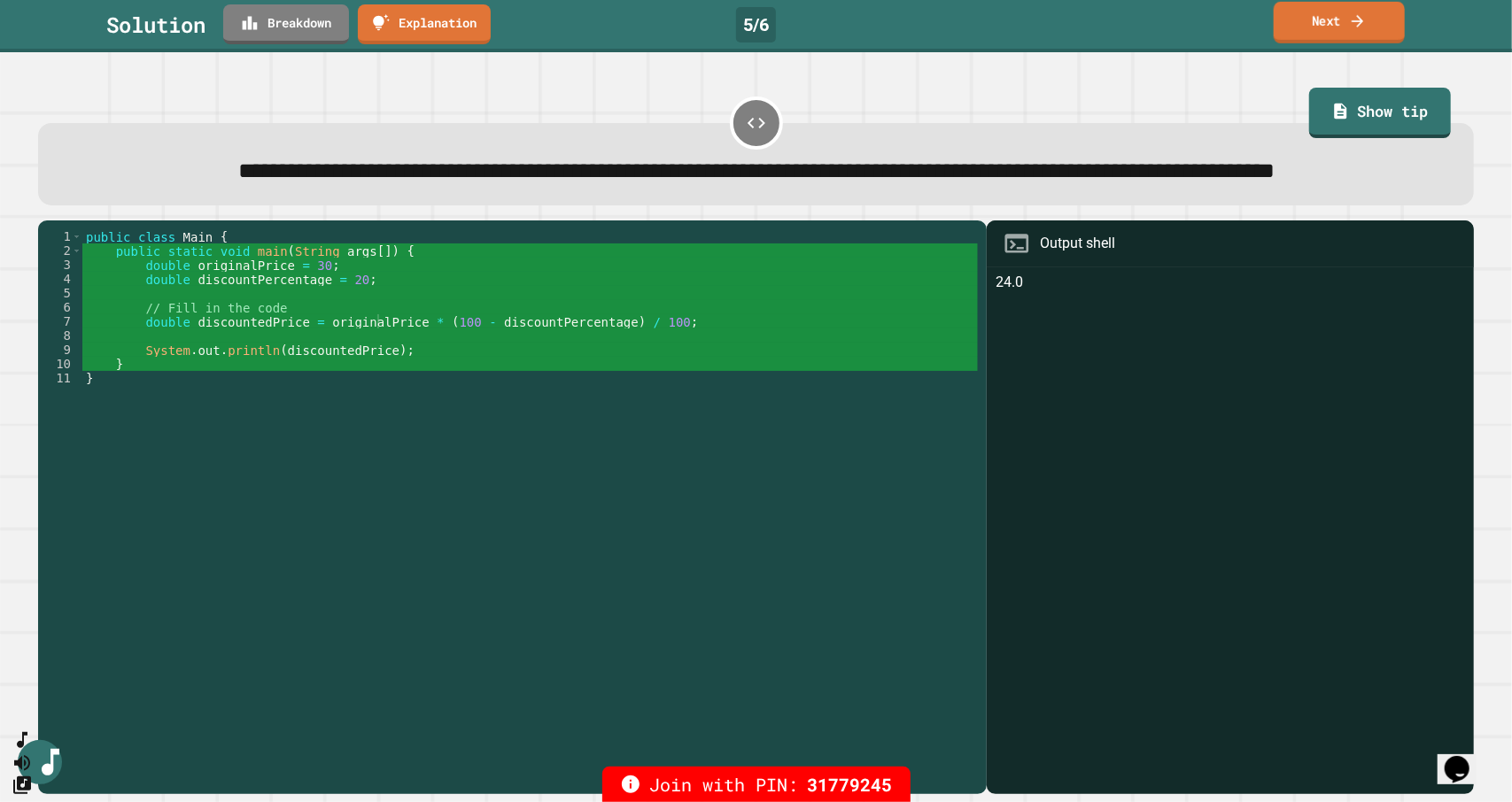
click at [1331, 13] on link "Next" at bounding box center [1339, 23] width 131 height 41
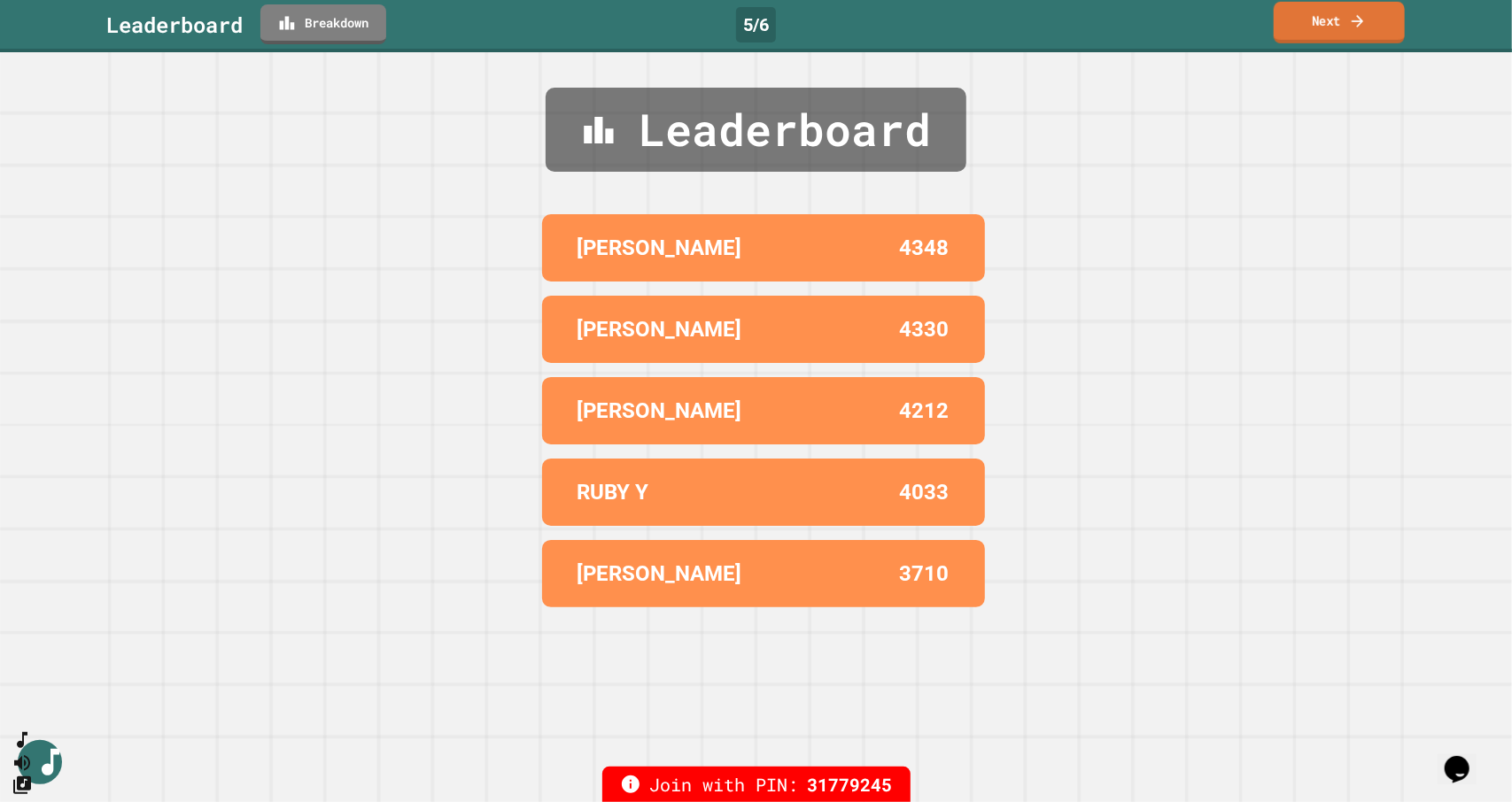
click at [1335, 25] on link "Next" at bounding box center [1339, 23] width 131 height 41
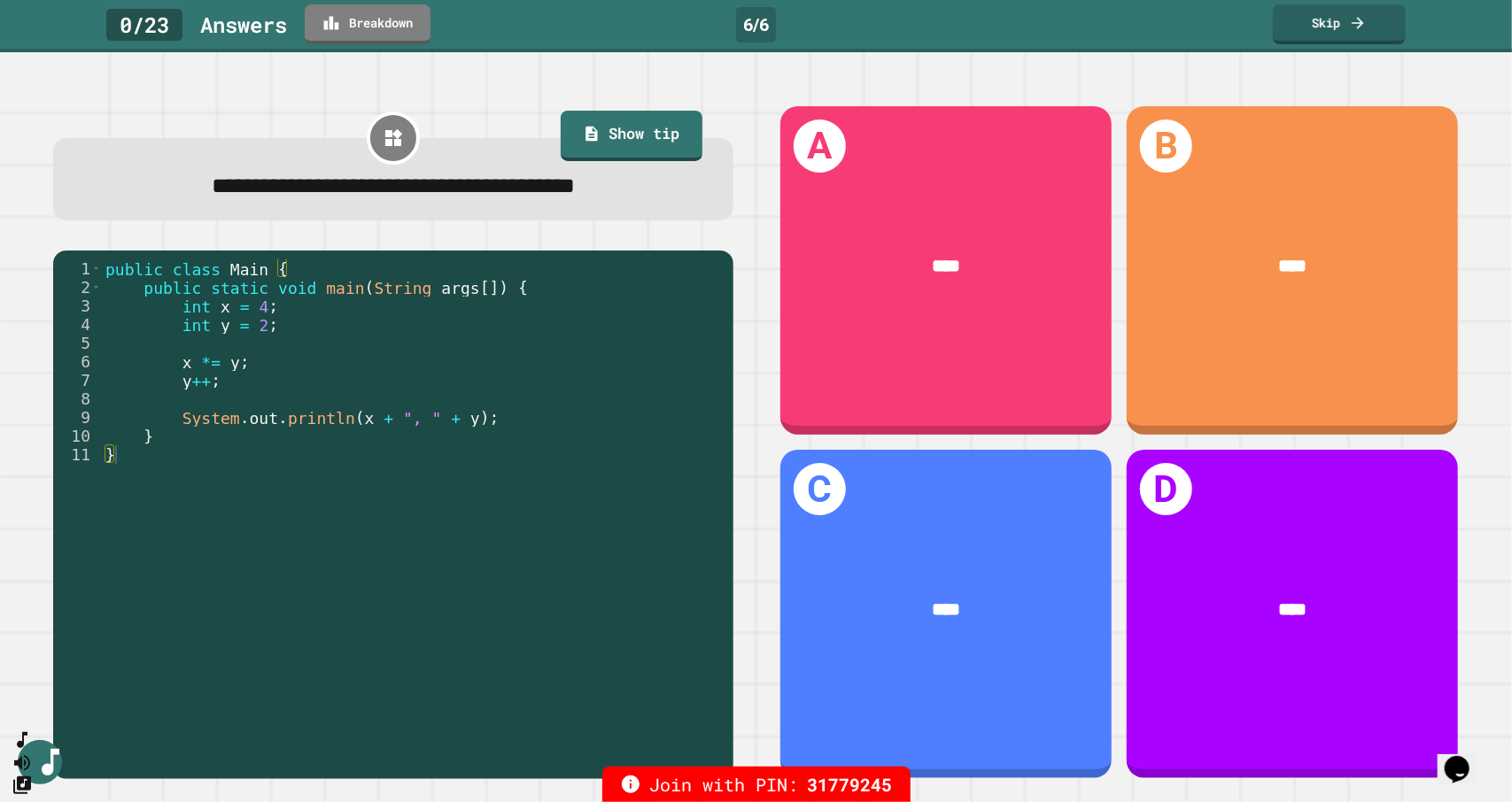
click at [962, 768] on div "Join with PIN: 31779245" at bounding box center [756, 785] width 1512 height 36
click at [613, 162] on div "**********" at bounding box center [393, 179] width 680 height 83
click at [648, 144] on link "Show tip" at bounding box center [631, 133] width 140 height 54
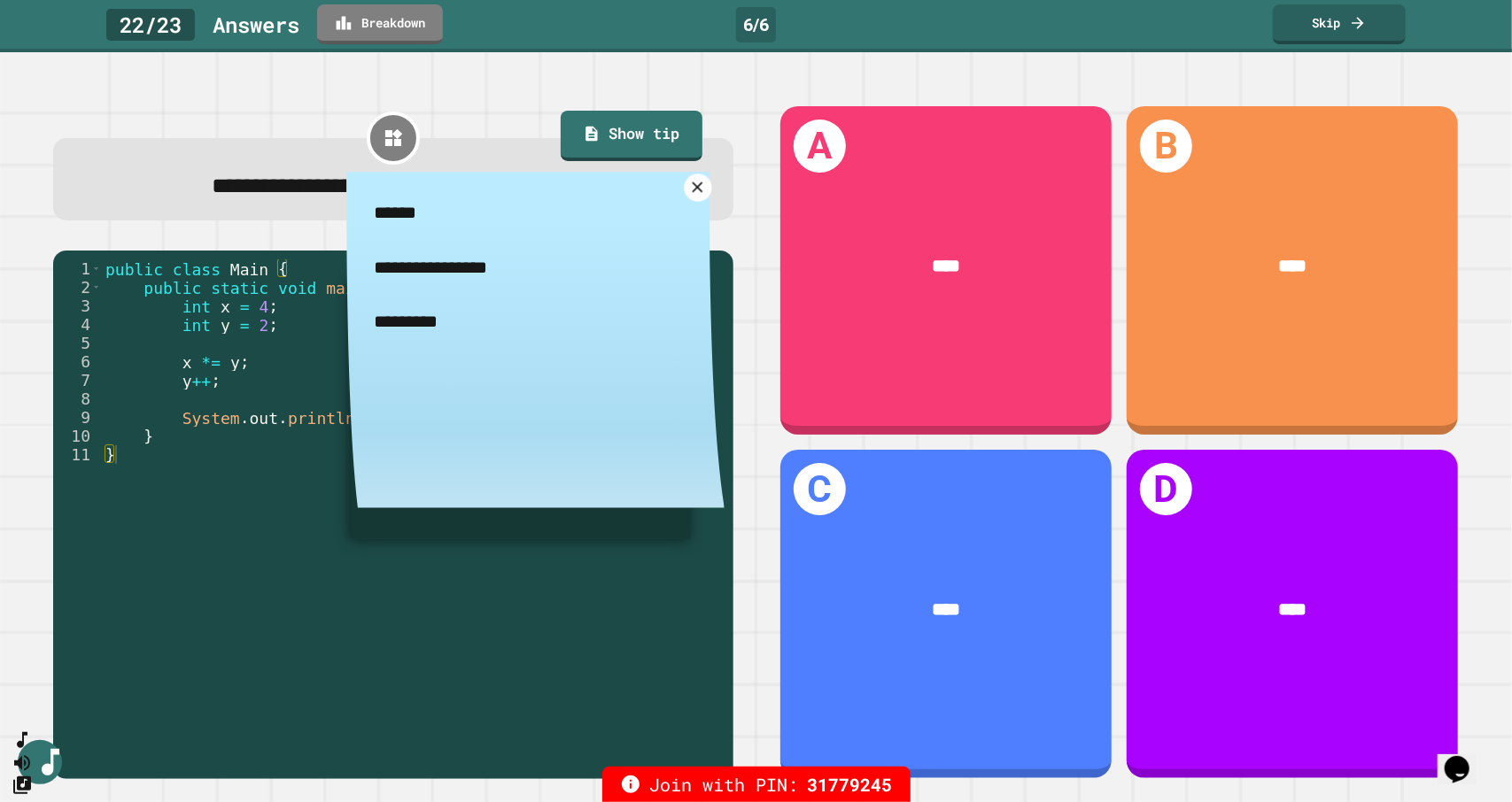
click at [689, 193] on icon at bounding box center [698, 187] width 18 height 18
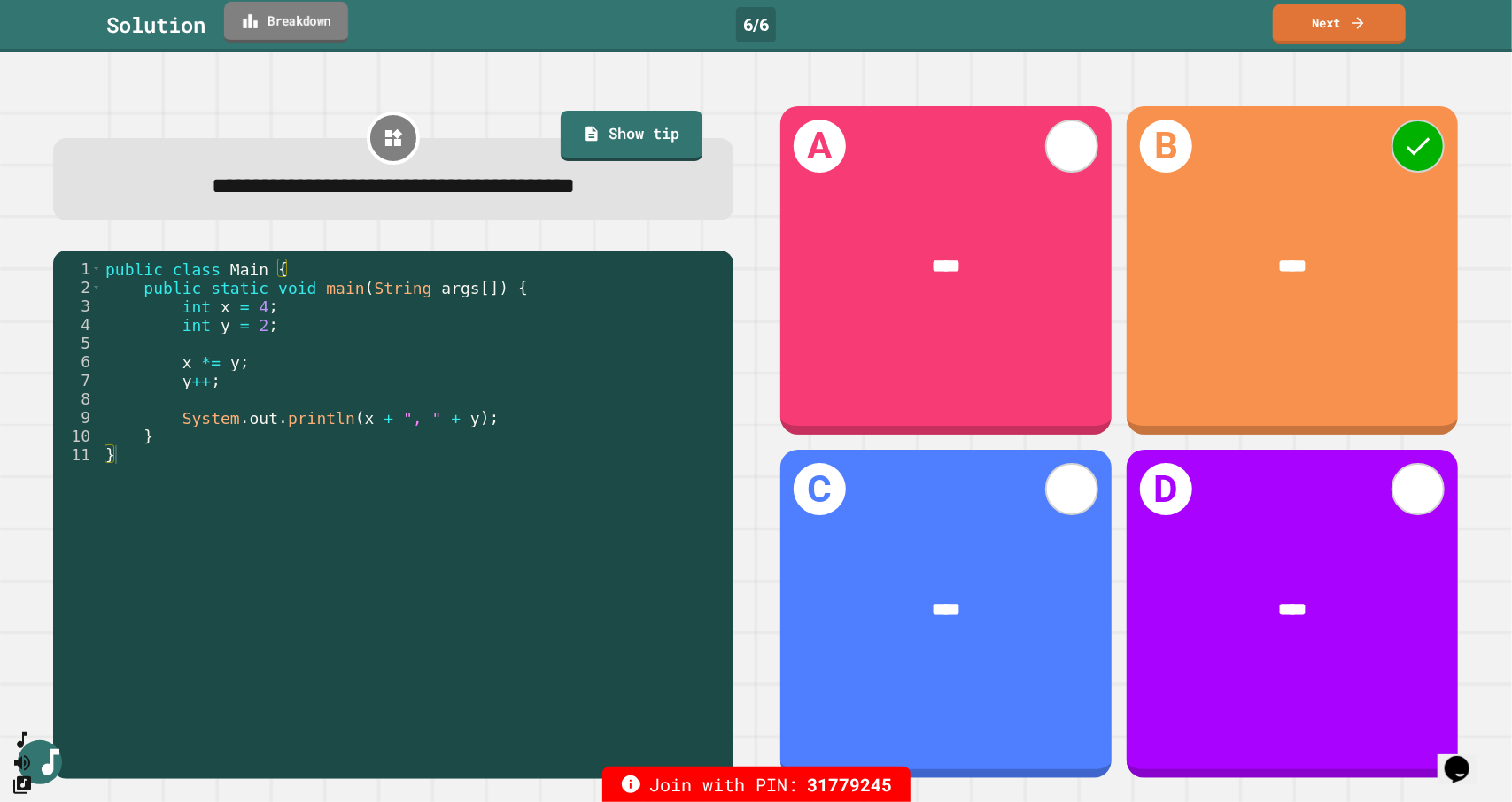
click at [301, 34] on link "Breakdown" at bounding box center [286, 23] width 124 height 41
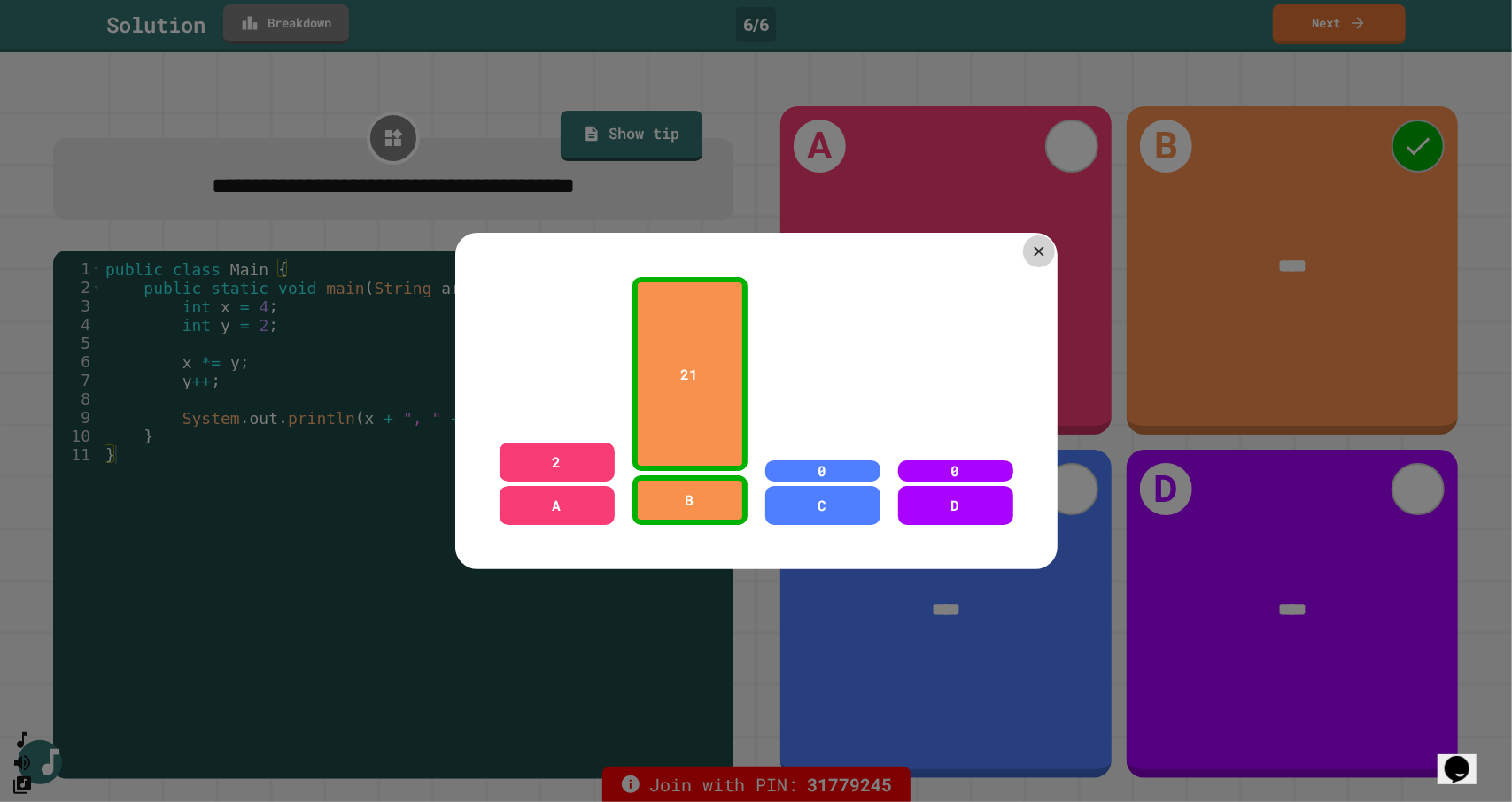
click at [1032, 242] on icon at bounding box center [1039, 251] width 17 height 17
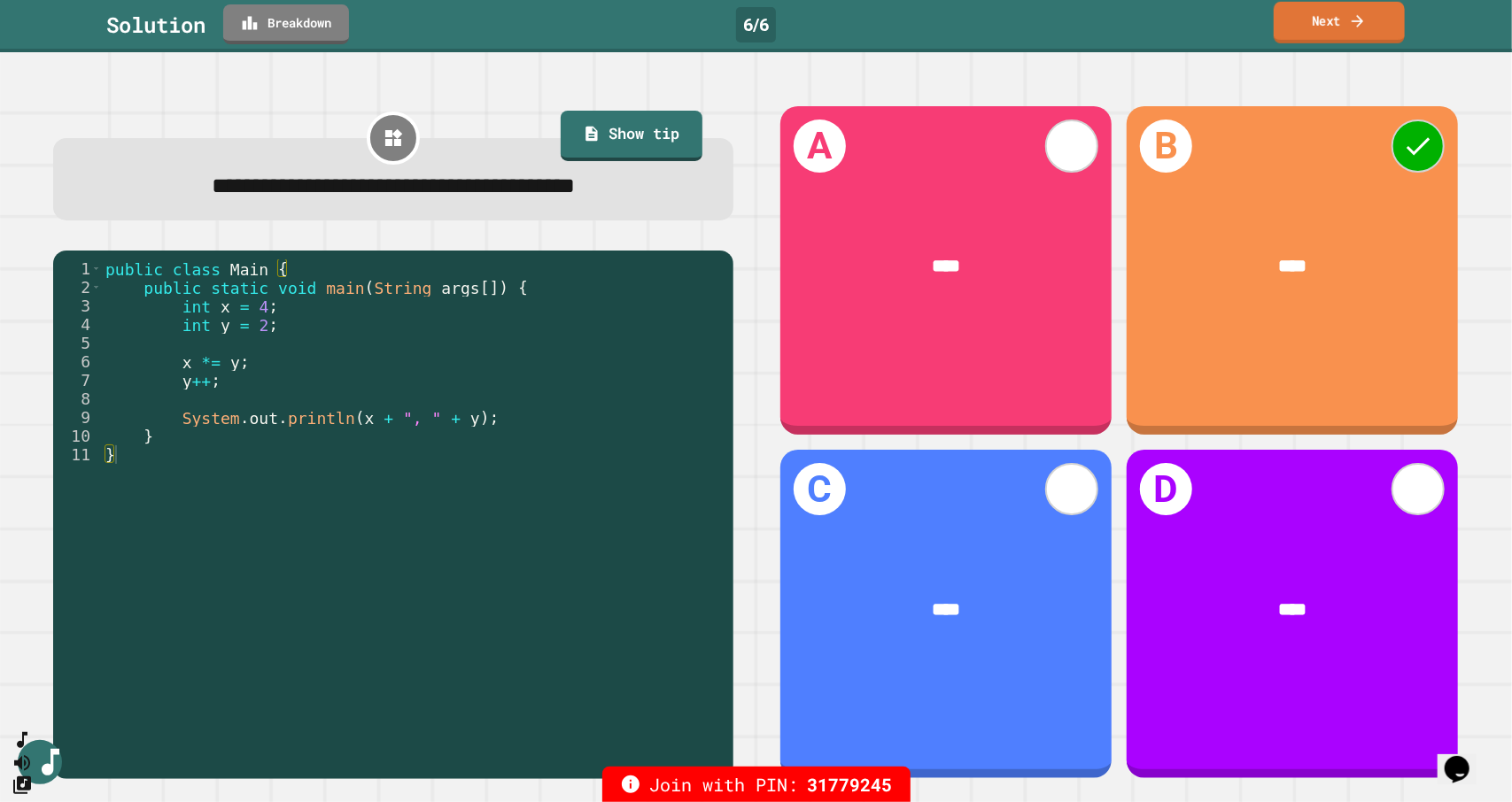
click at [1350, 22] on icon at bounding box center [1357, 21] width 18 height 19
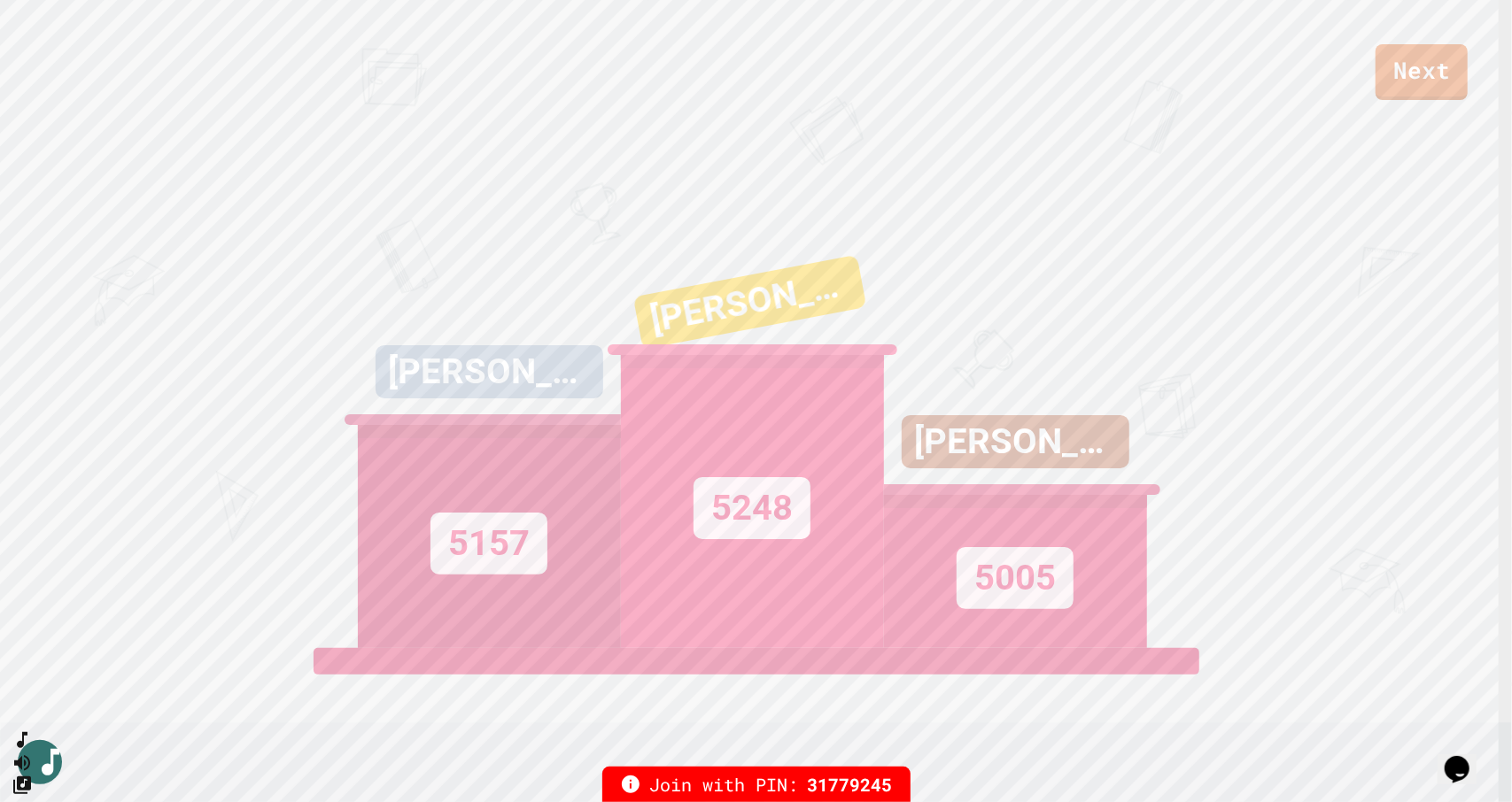
click at [857, 27] on div "Next" at bounding box center [756, 50] width 1512 height 100
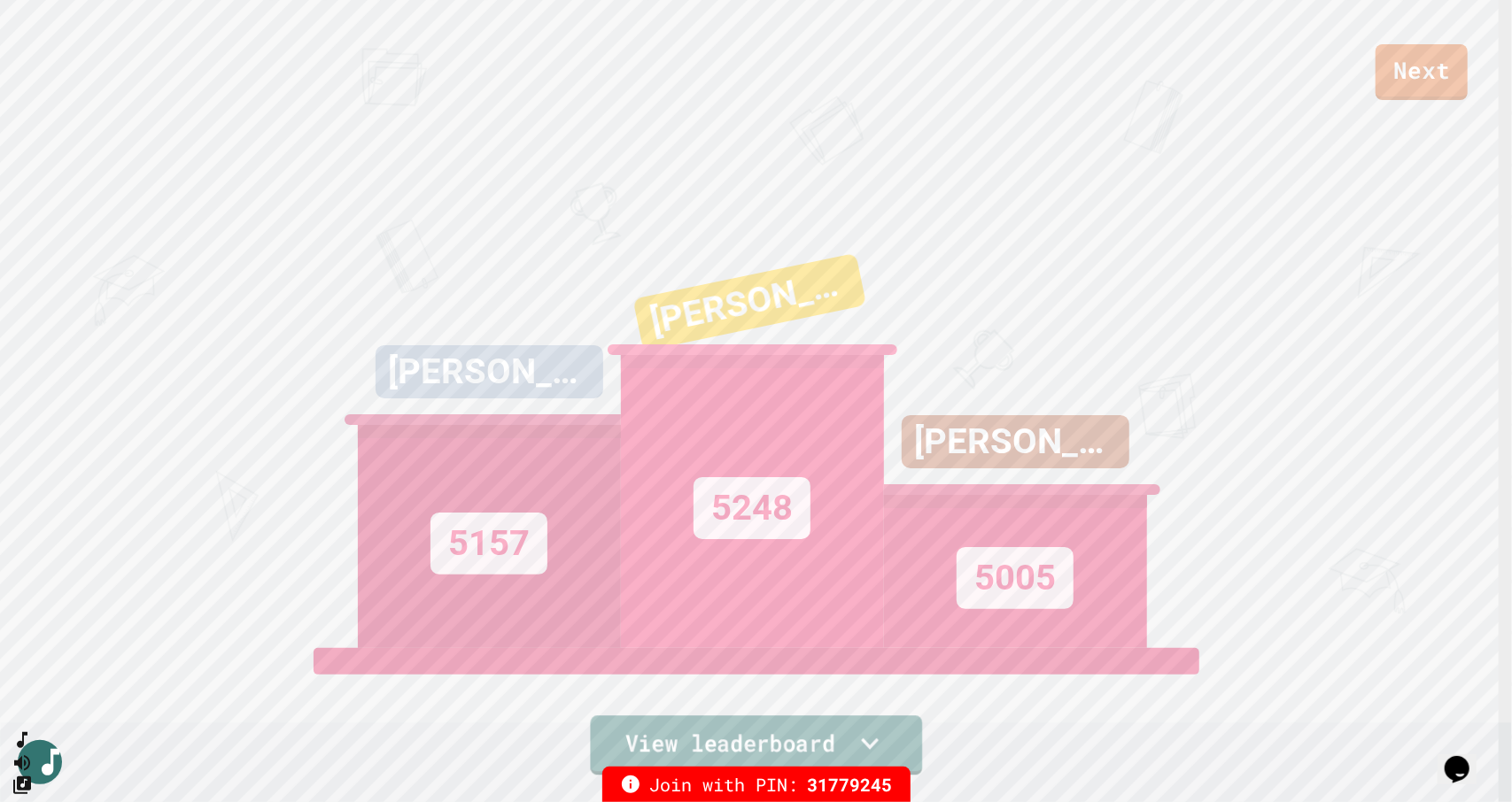
click at [866, 739] on icon at bounding box center [869, 744] width 35 height 38
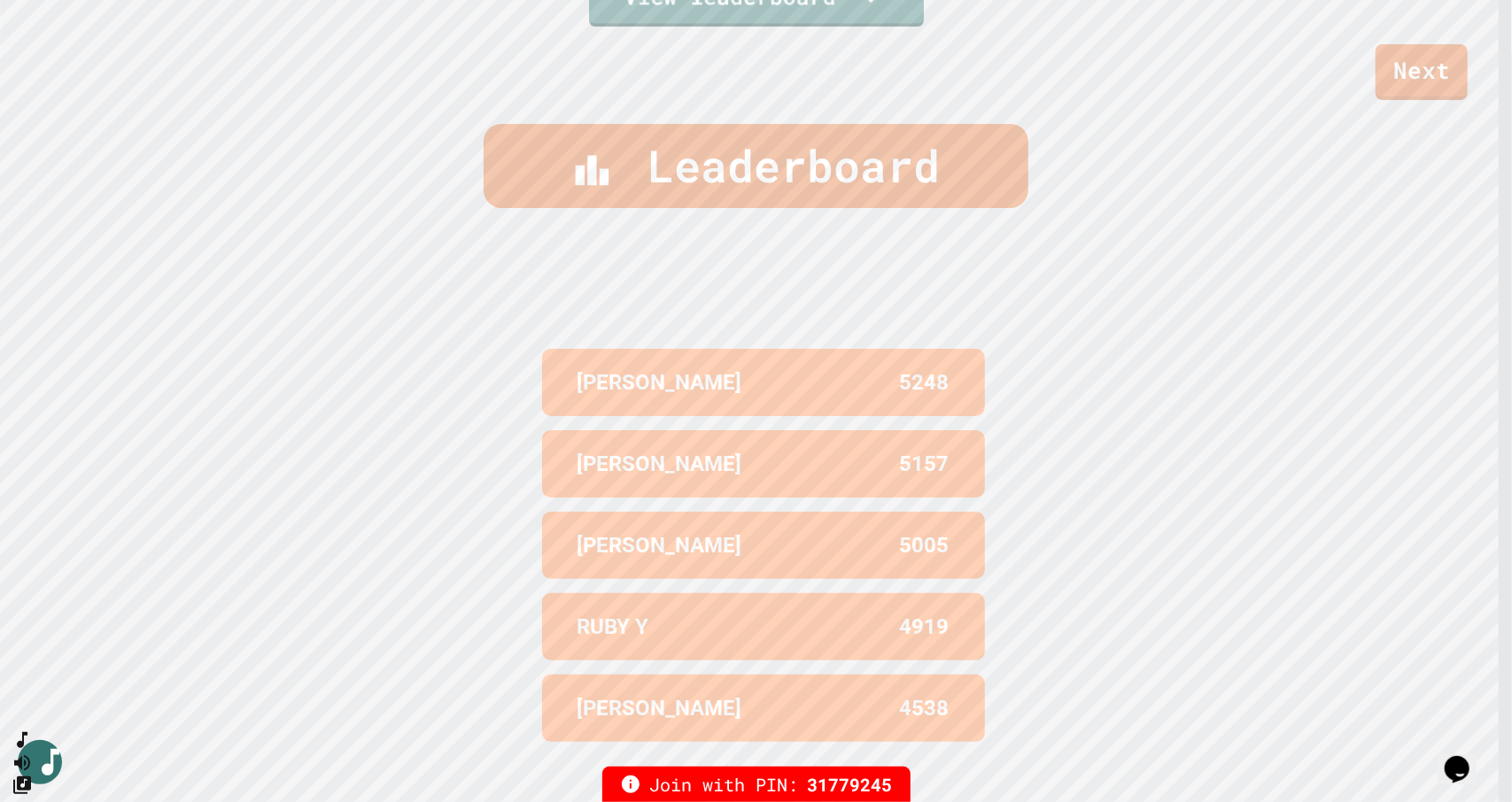
scroll to position [795, 0]
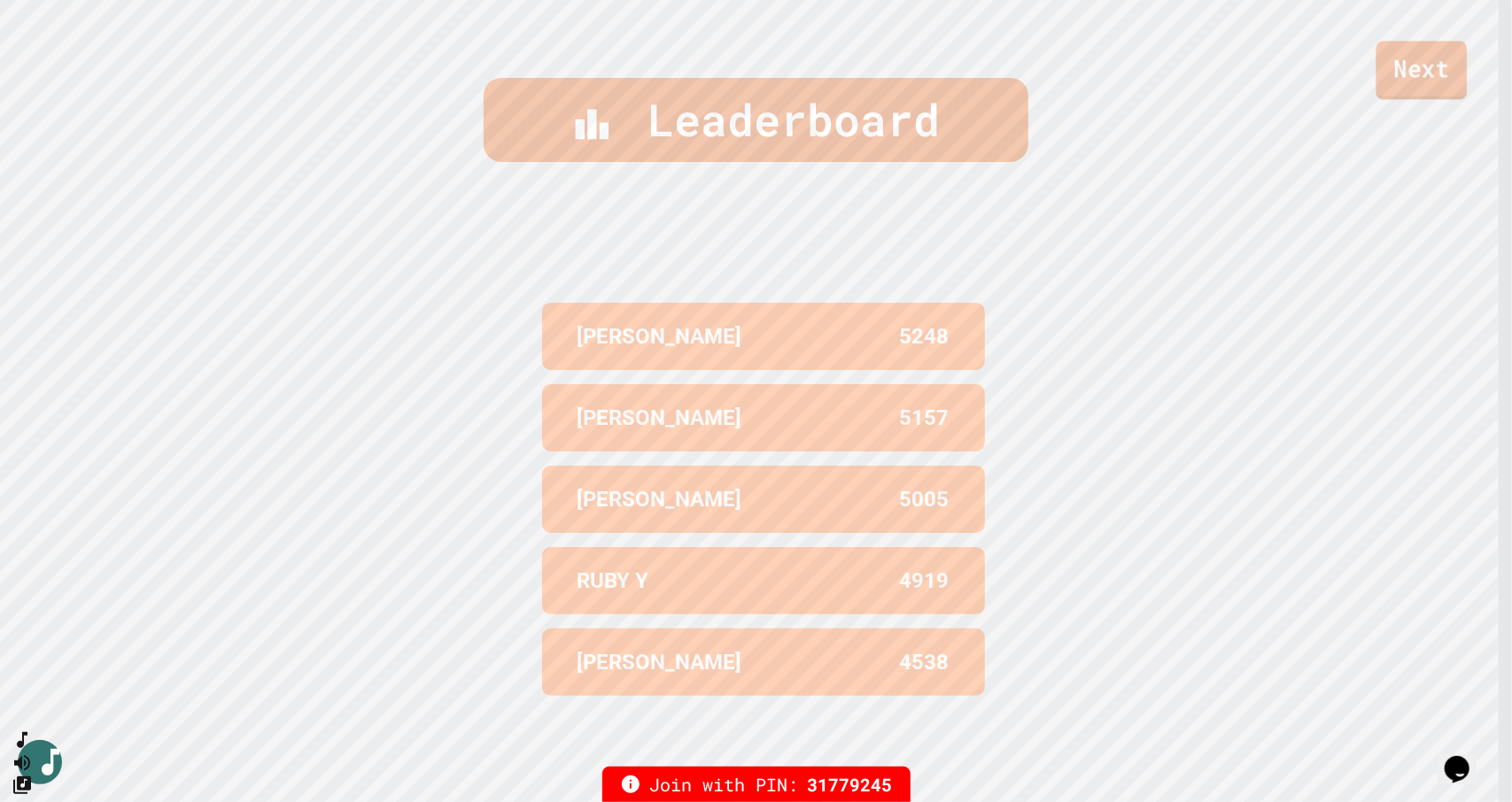
click at [1411, 61] on link "Next" at bounding box center [1421, 69] width 91 height 58
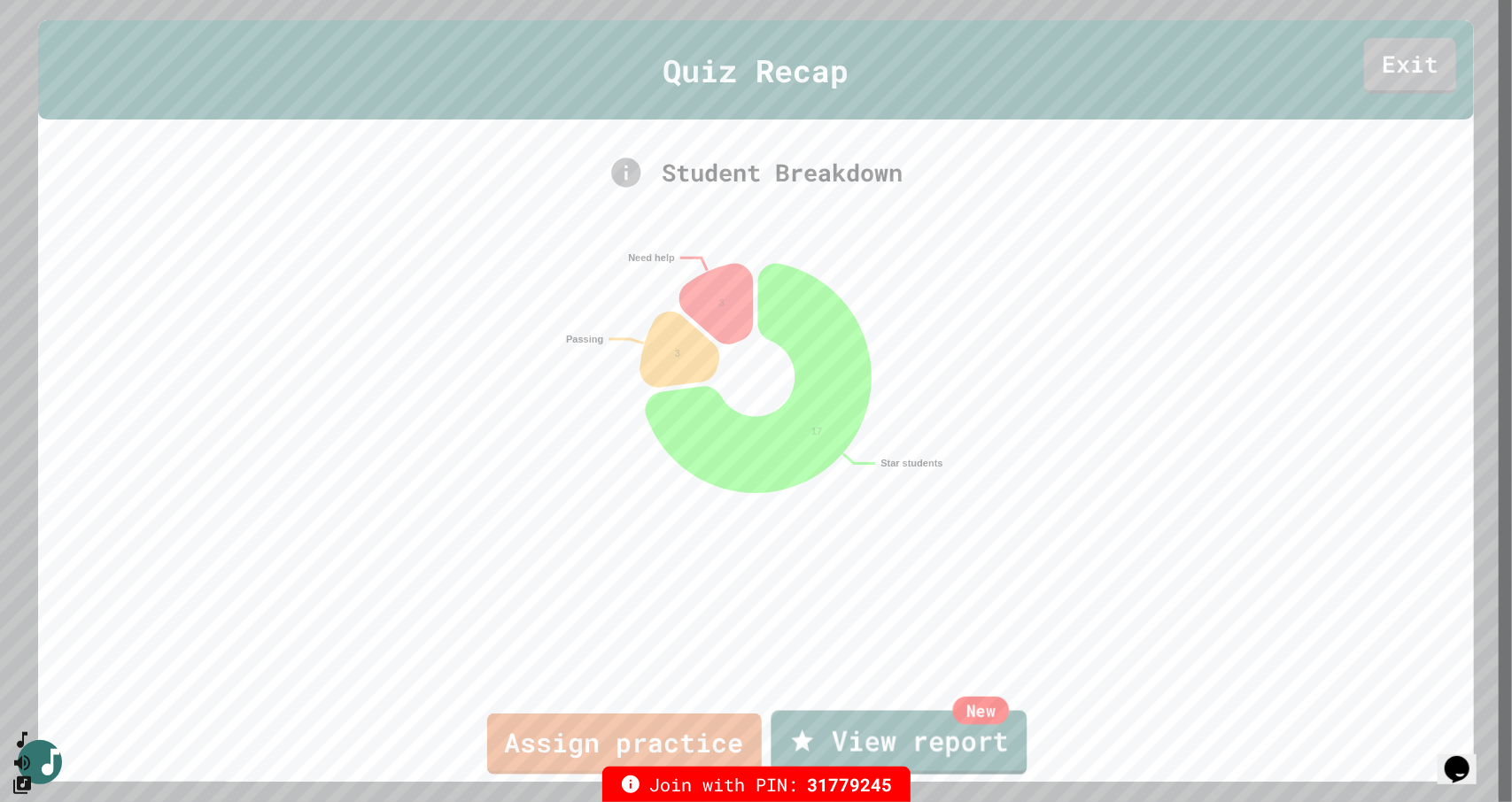
click at [859, 741] on link "New View report" at bounding box center [898, 743] width 256 height 64
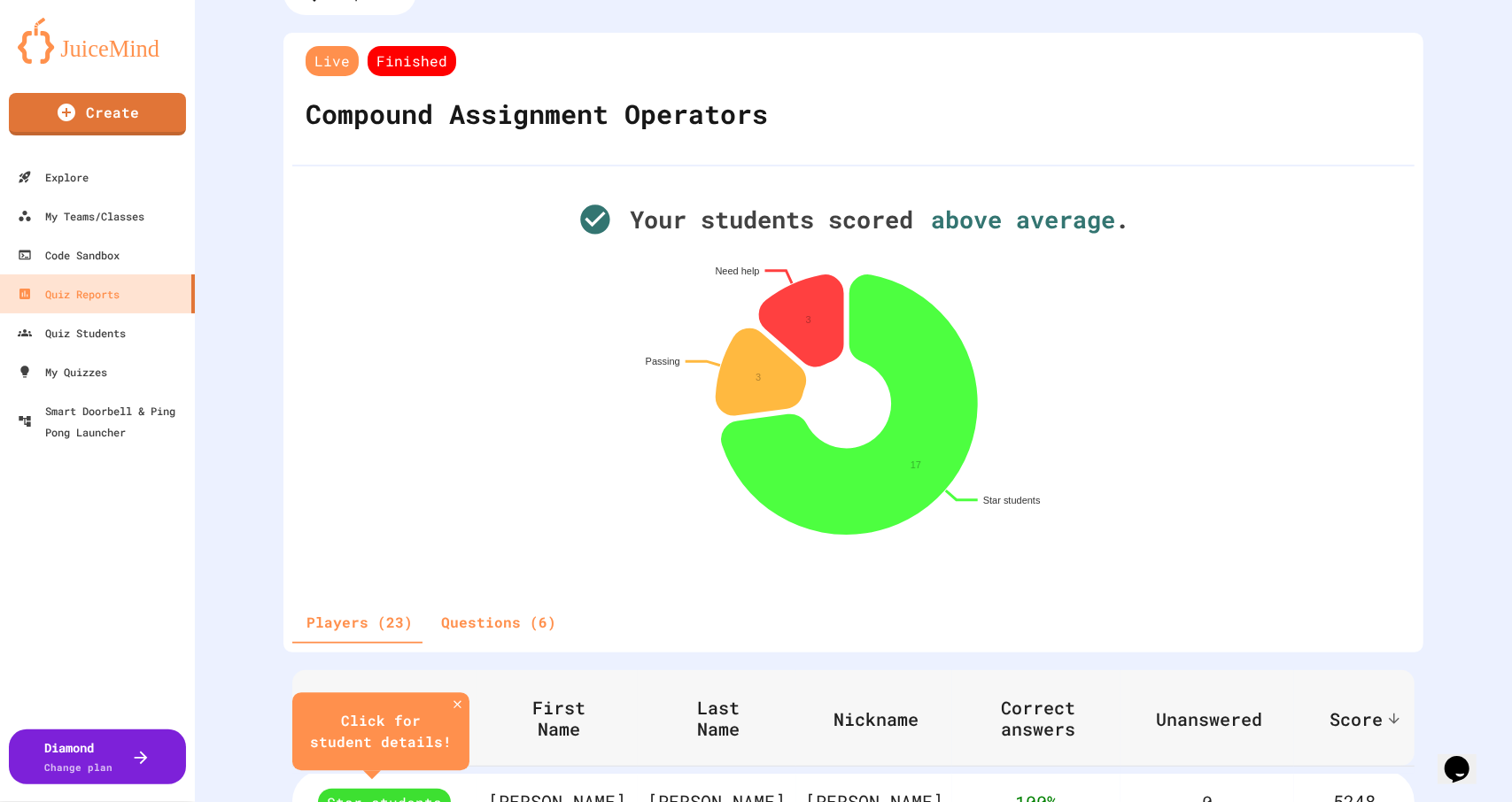
scroll to position [69, 0]
